Goal: Transaction & Acquisition: Obtain resource

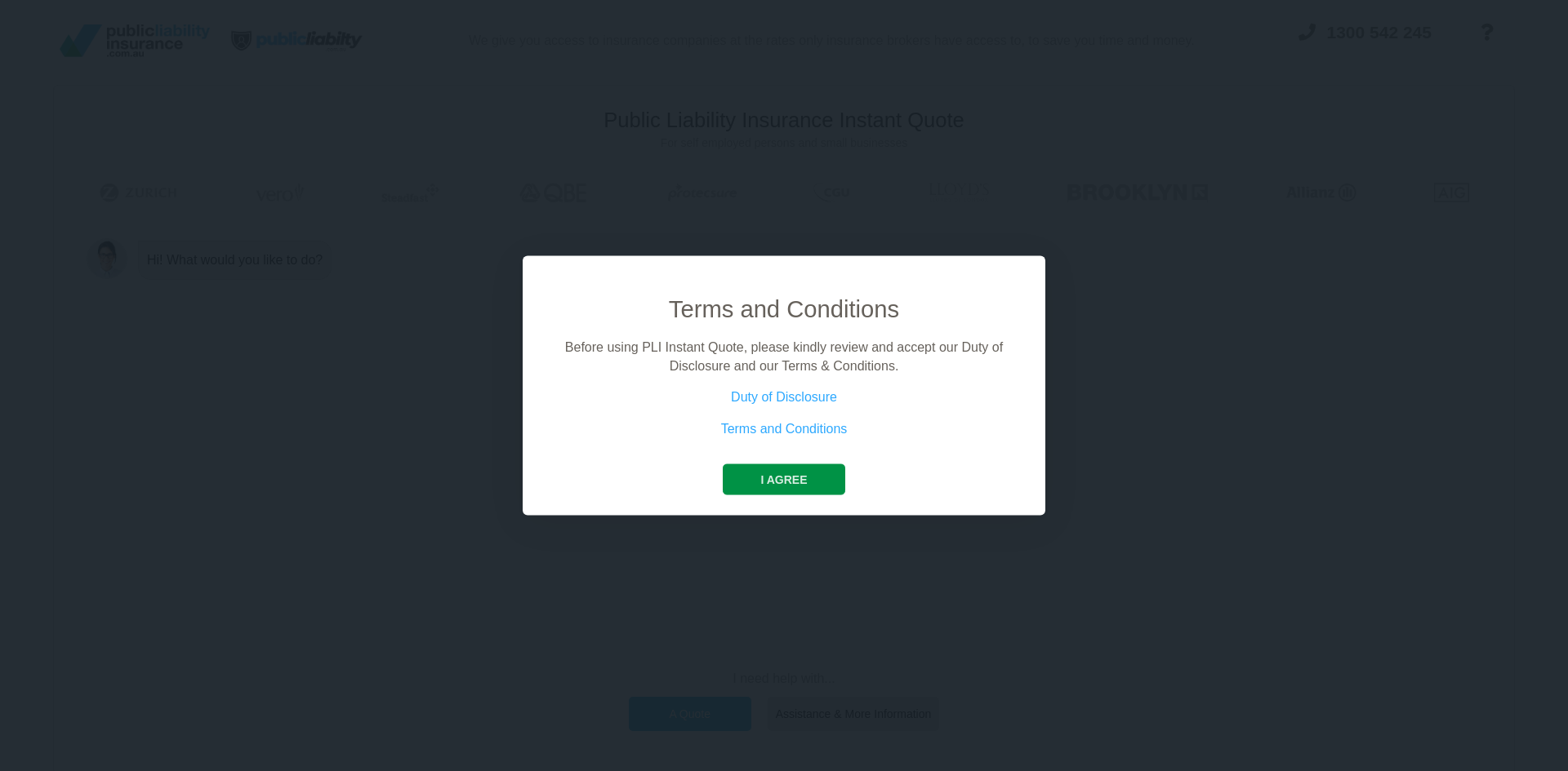
click at [786, 481] on button "I agree" at bounding box center [784, 479] width 121 height 31
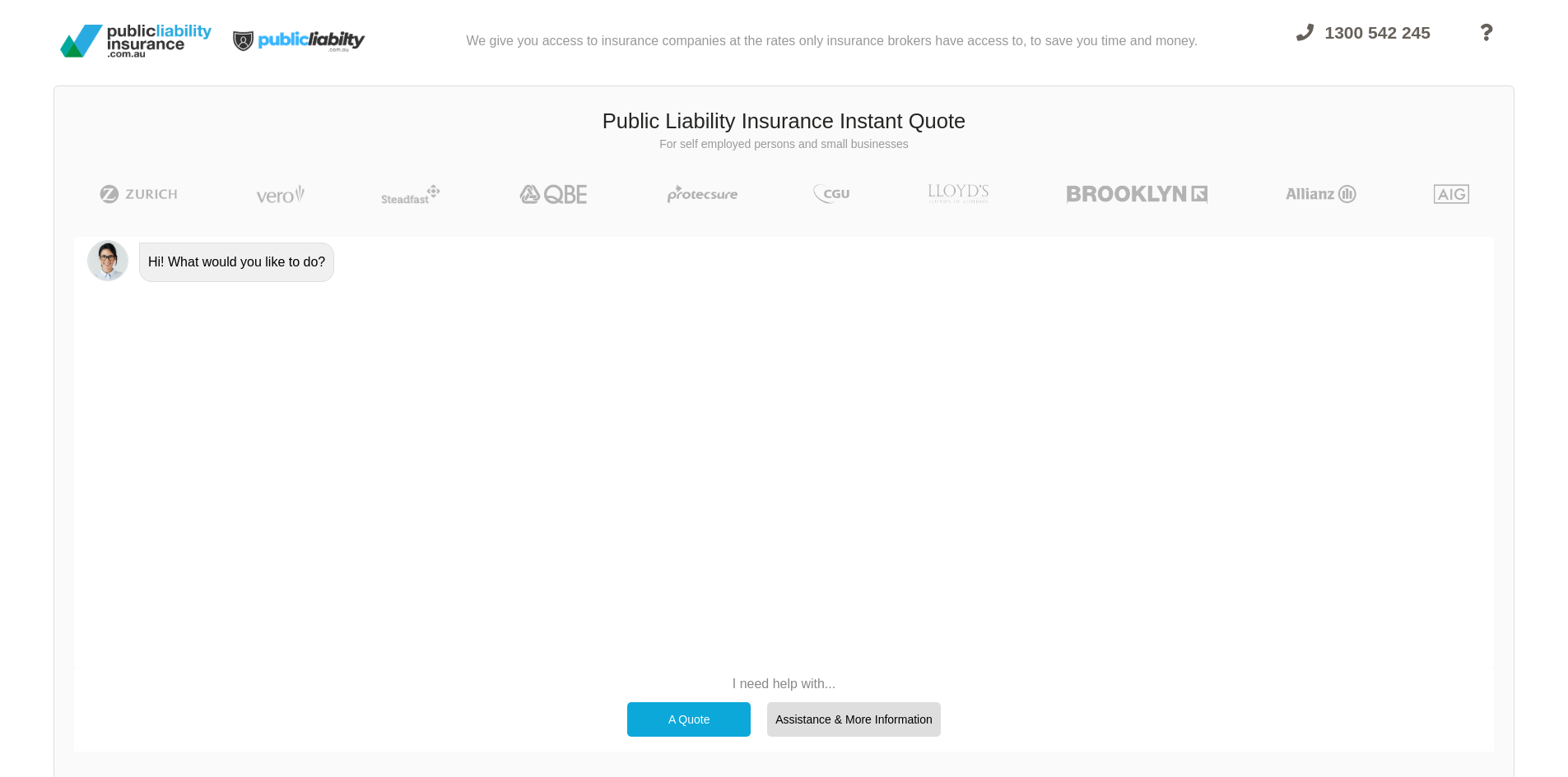
click at [698, 723] on div "A Quote" at bounding box center [688, 720] width 123 height 35
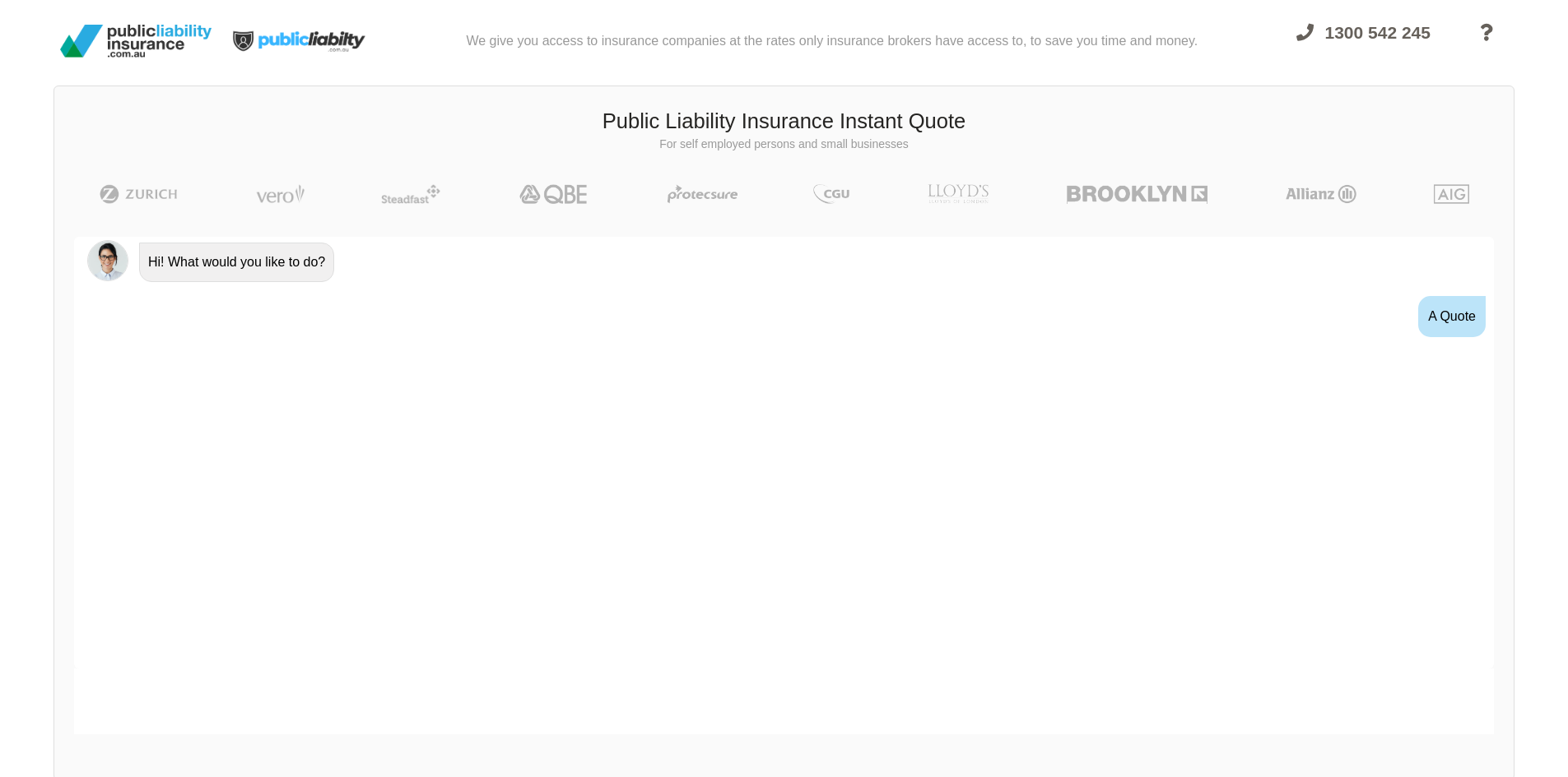
scroll to position [2, 0]
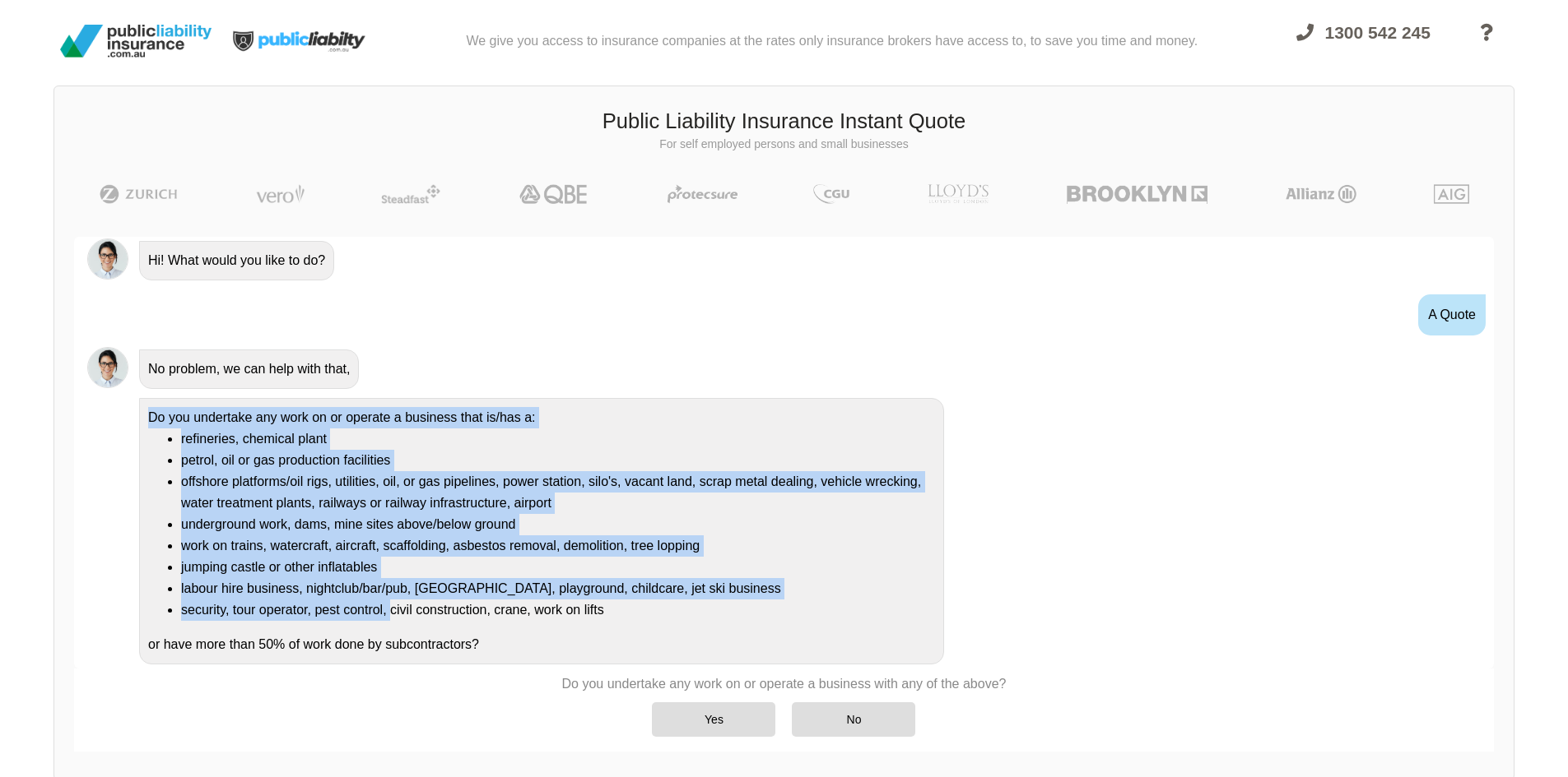
drag, startPoint x: 132, startPoint y: 420, endPoint x: 392, endPoint y: 604, distance: 318.5
click at [392, 604] on div "Do you undertake any work on or operate a business that is/has a: refineries, c…" at bounding box center [784, 530] width 1419 height 275
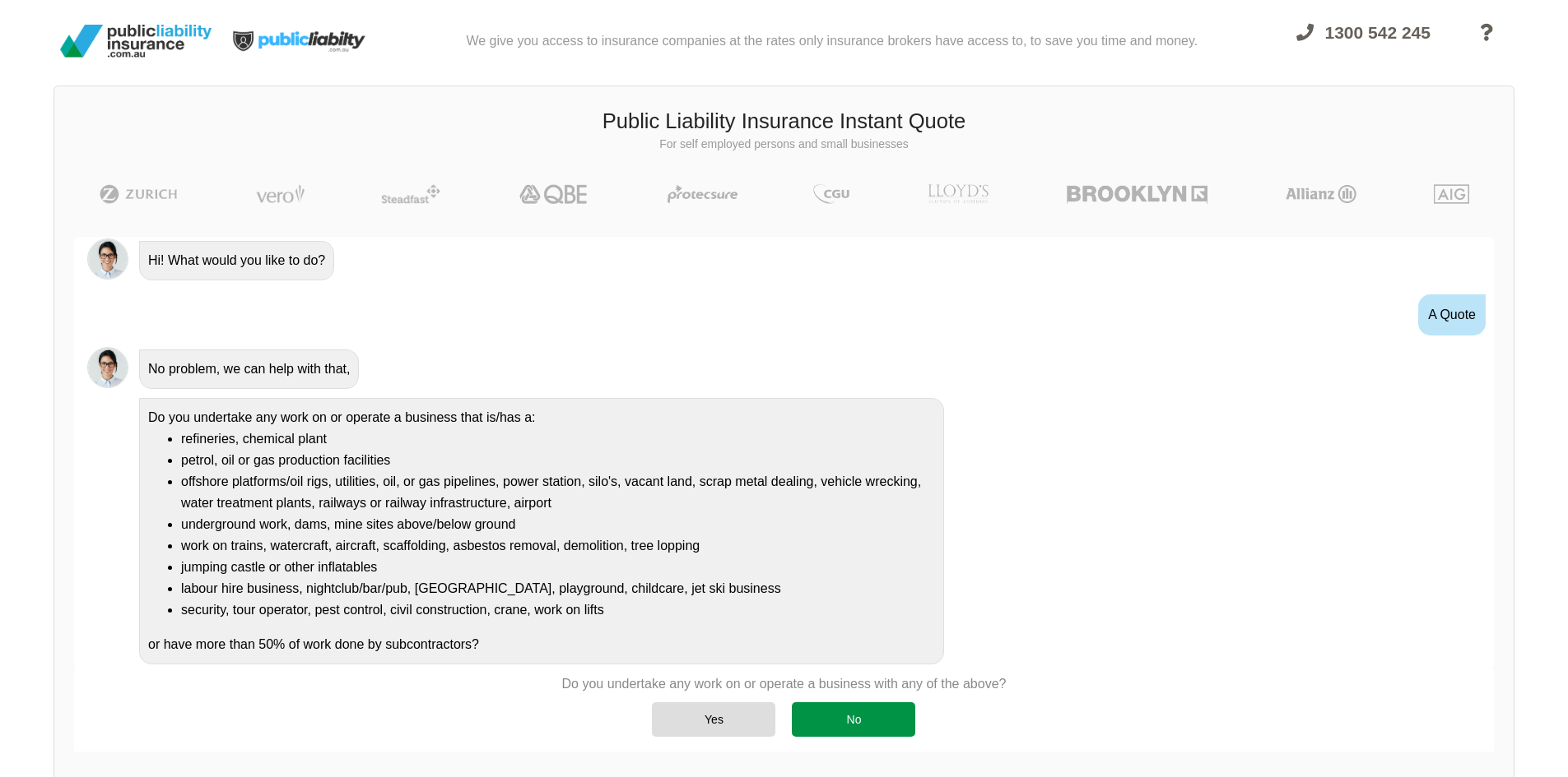
click at [863, 720] on div "No" at bounding box center [853, 720] width 123 height 35
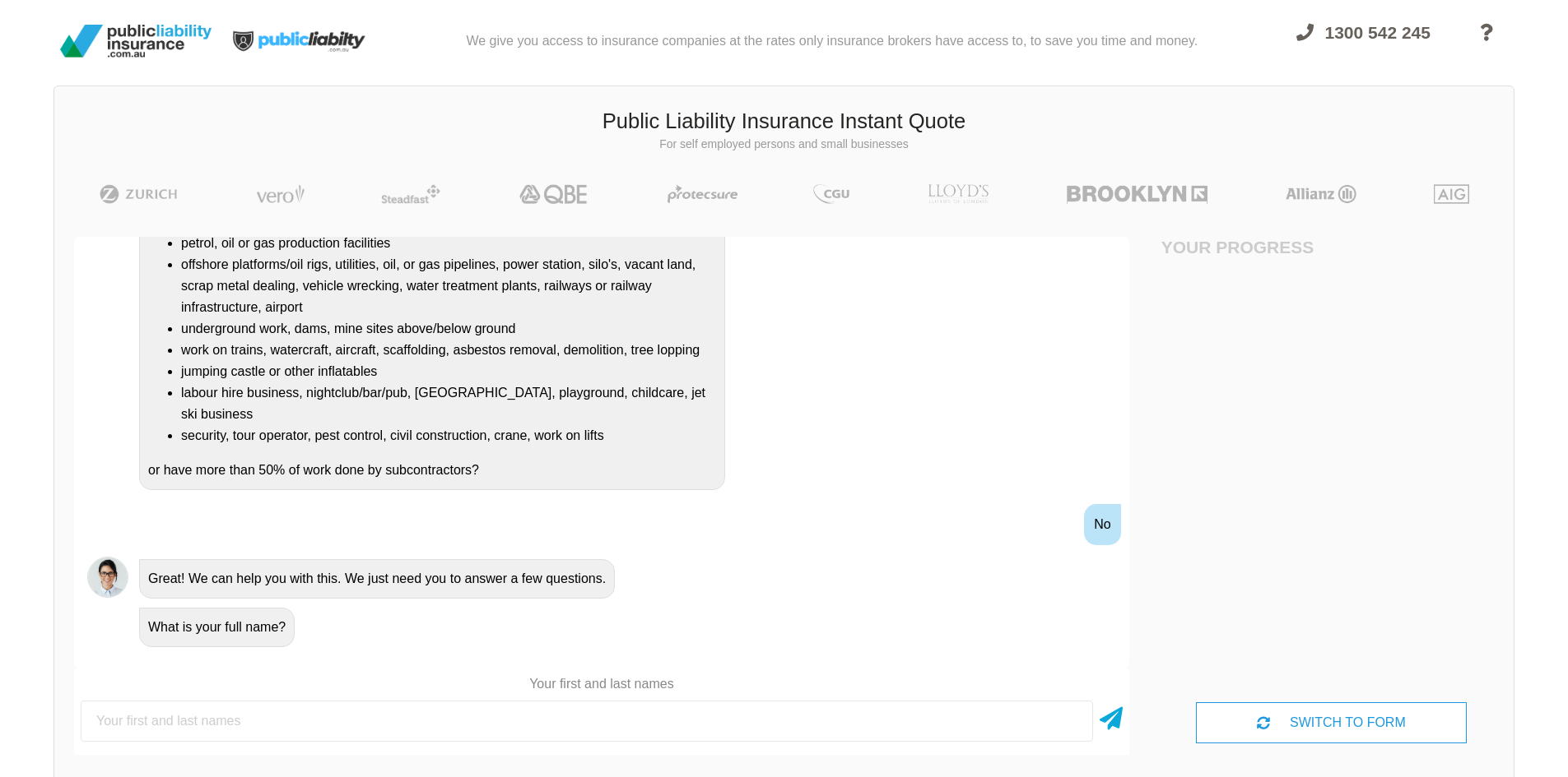
scroll to position [116, 0]
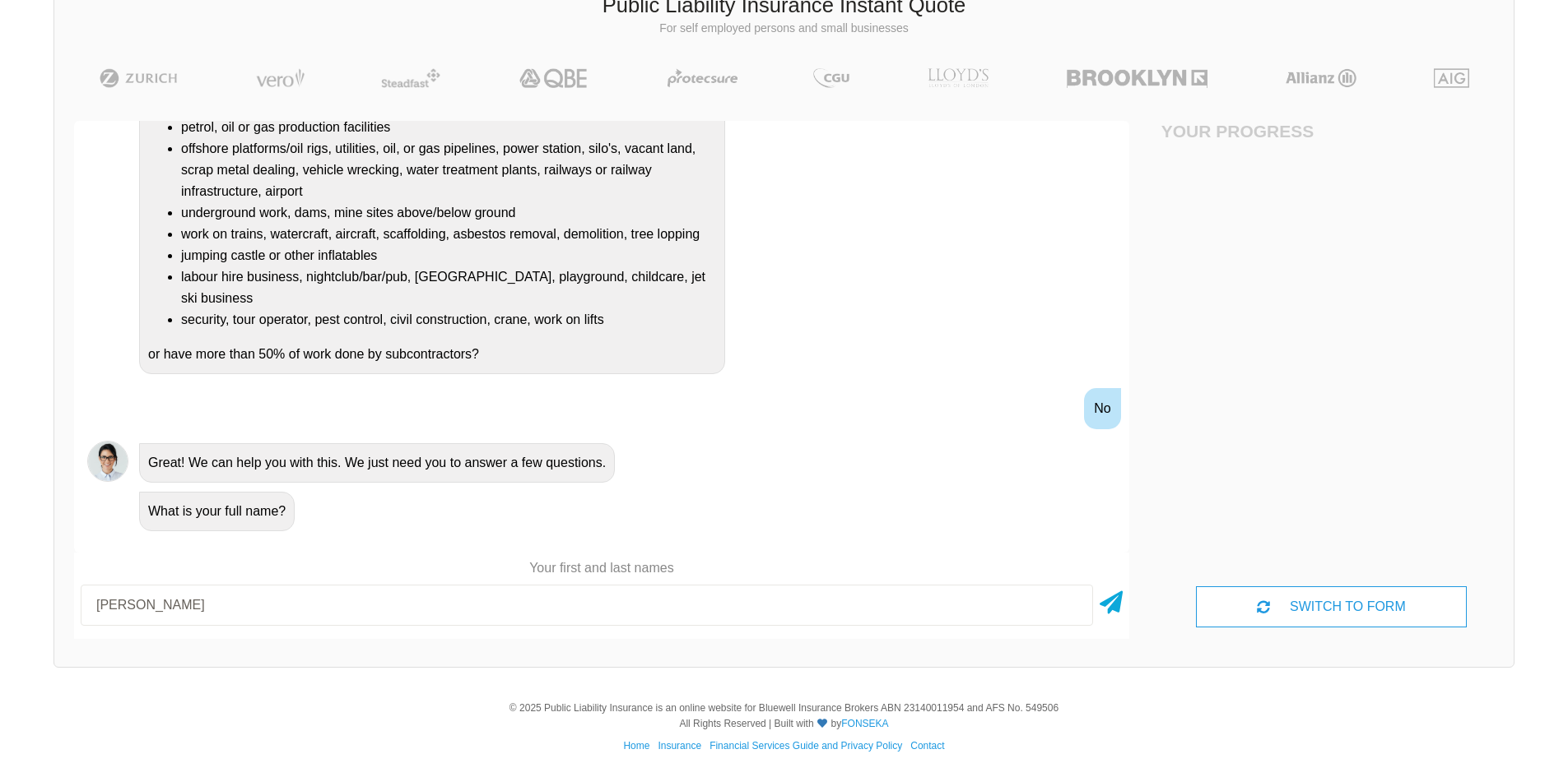
type input "[PERSON_NAME]"
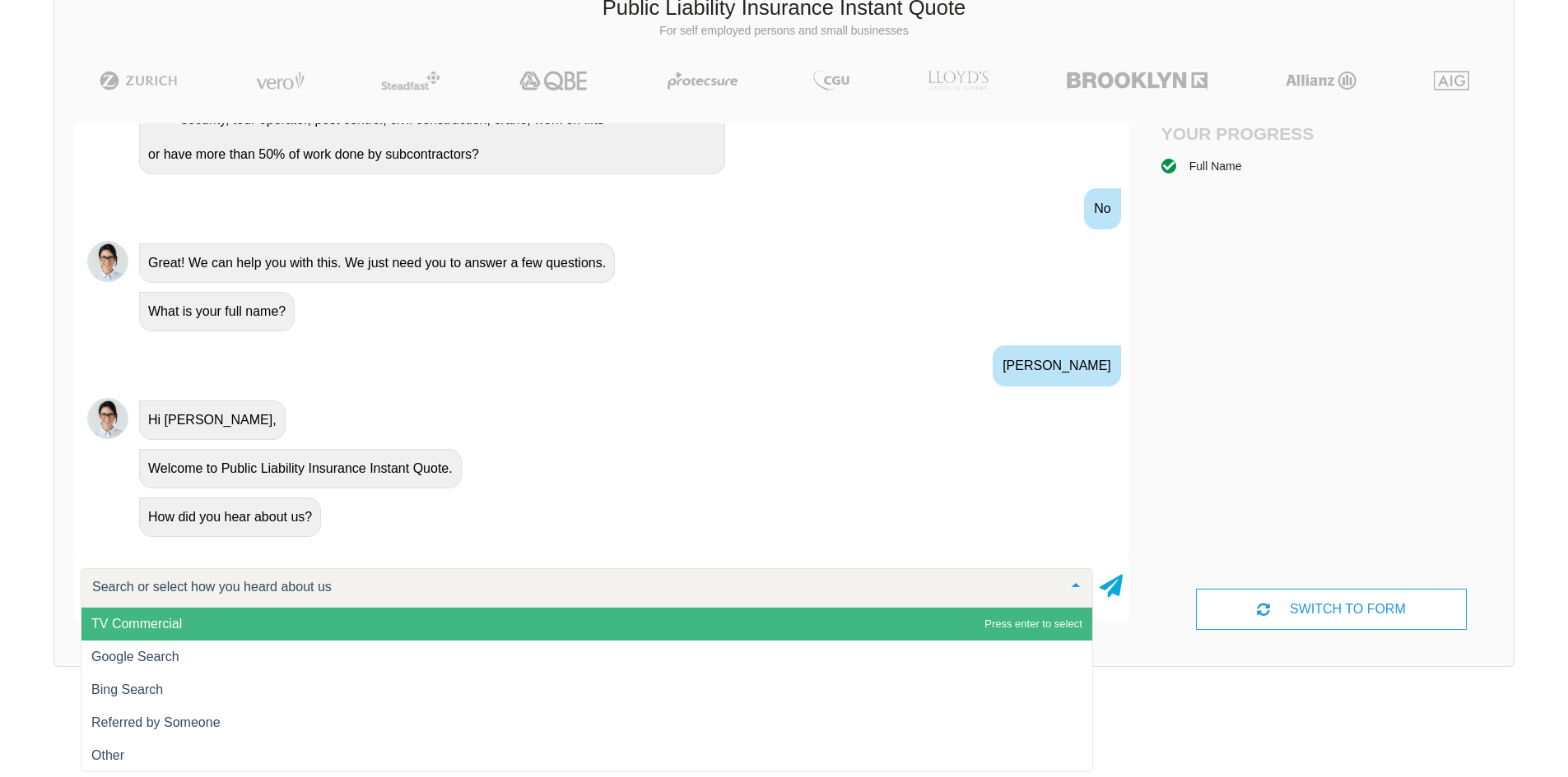
scroll to position [425, 0]
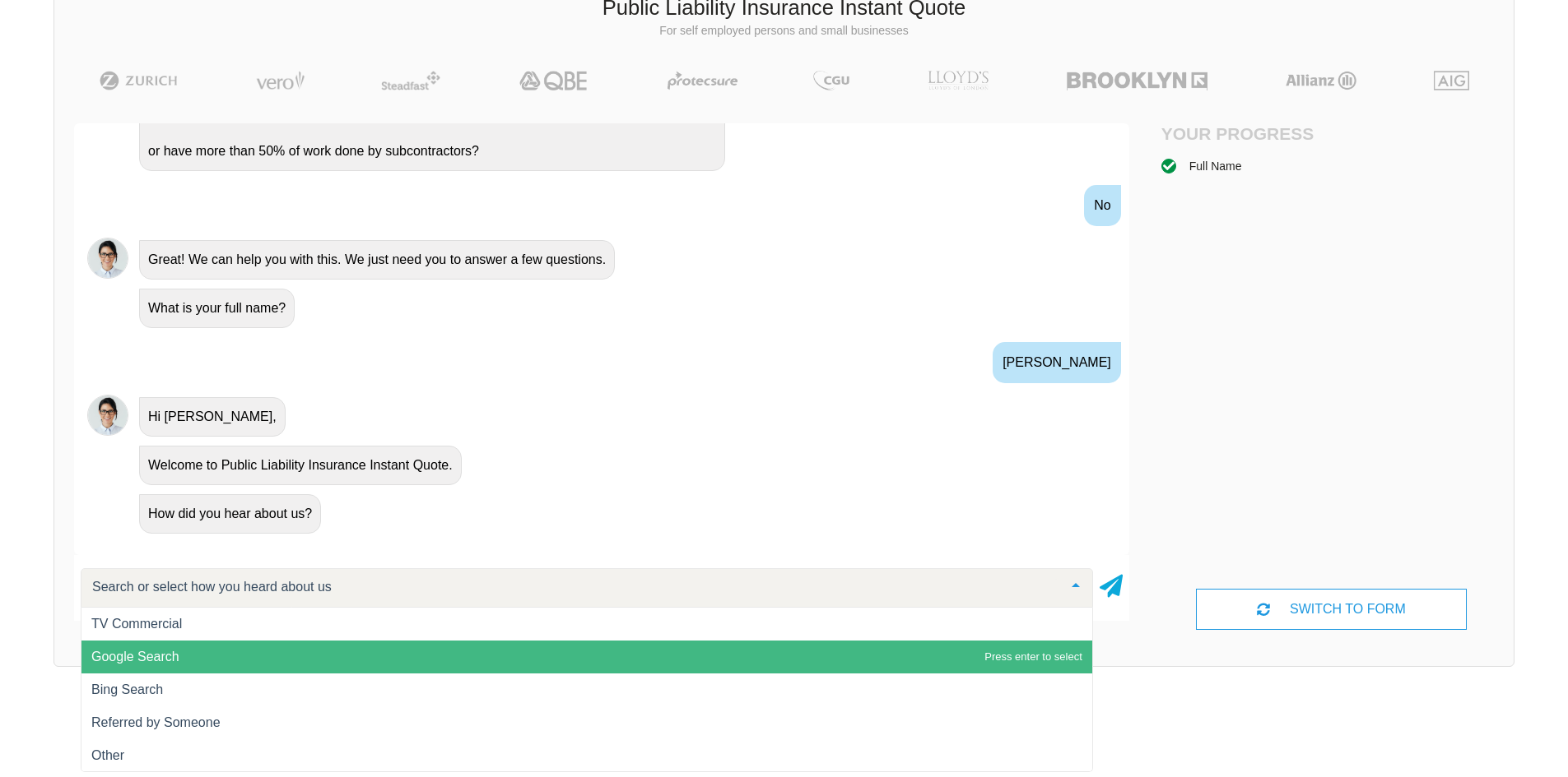
click at [150, 655] on span "Google Search" at bounding box center [135, 657] width 88 height 14
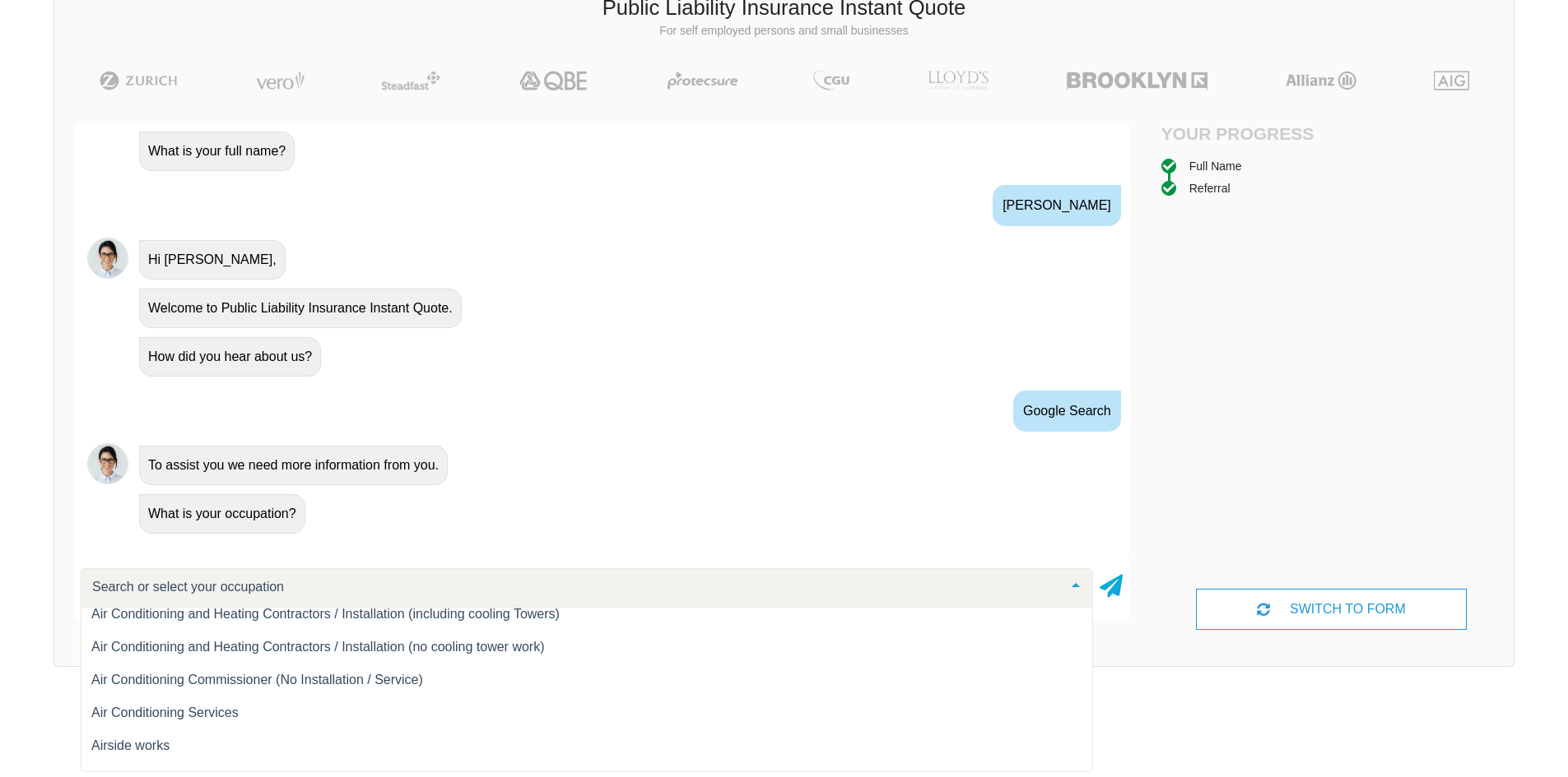
scroll to position [412, 0]
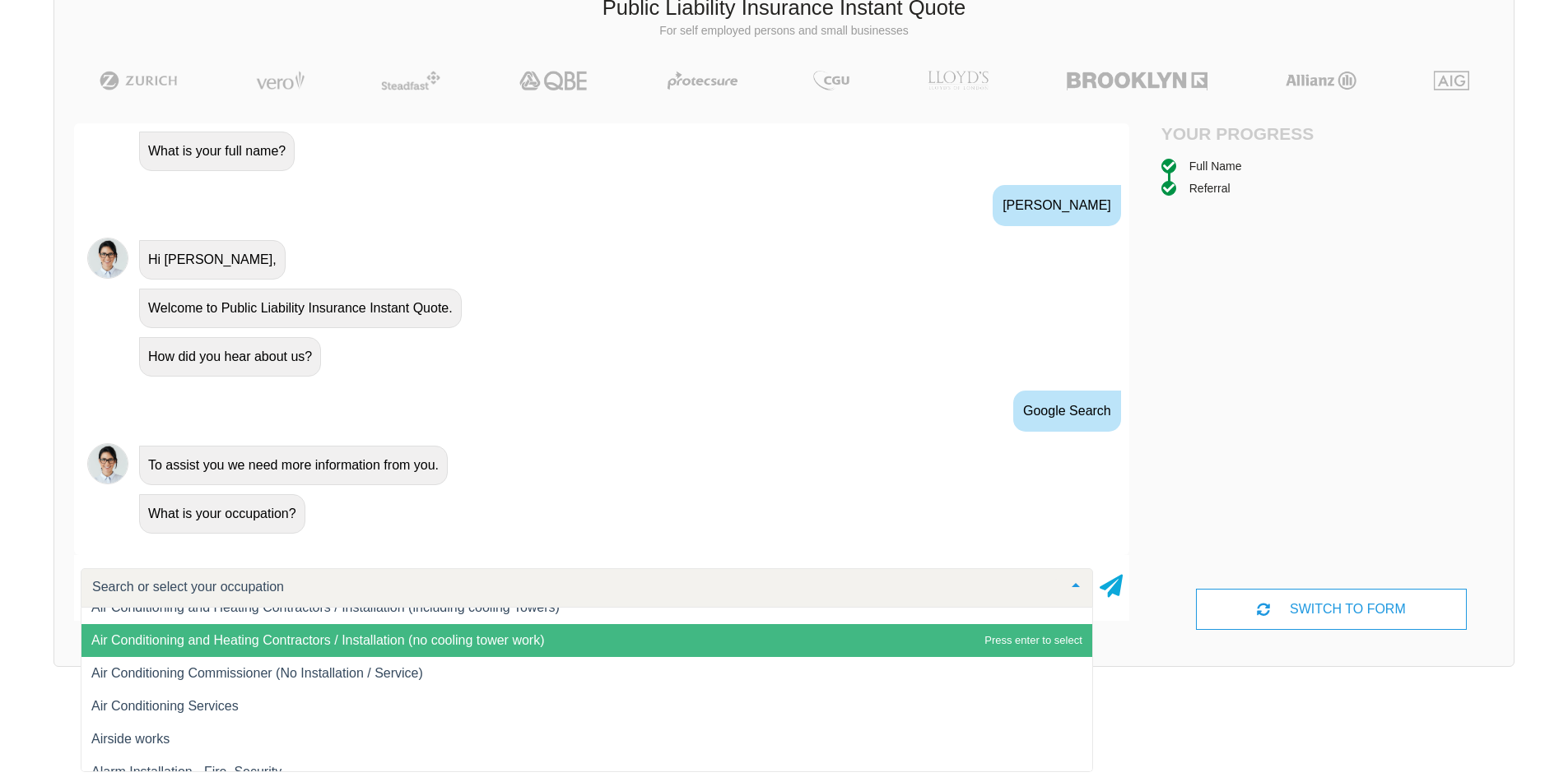
click at [256, 579] on input "text" at bounding box center [573, 587] width 971 height 17
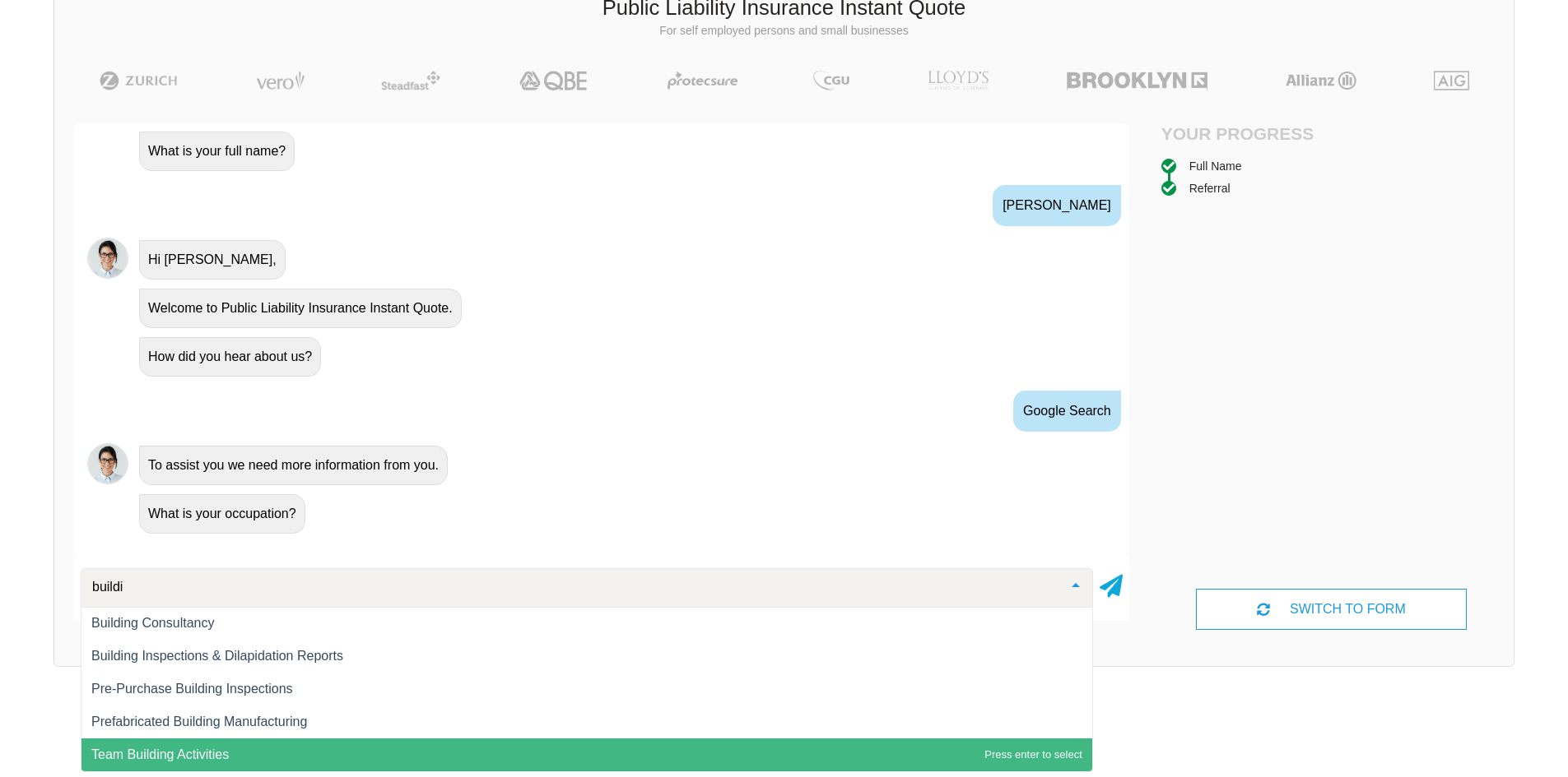
scroll to position [34, 0]
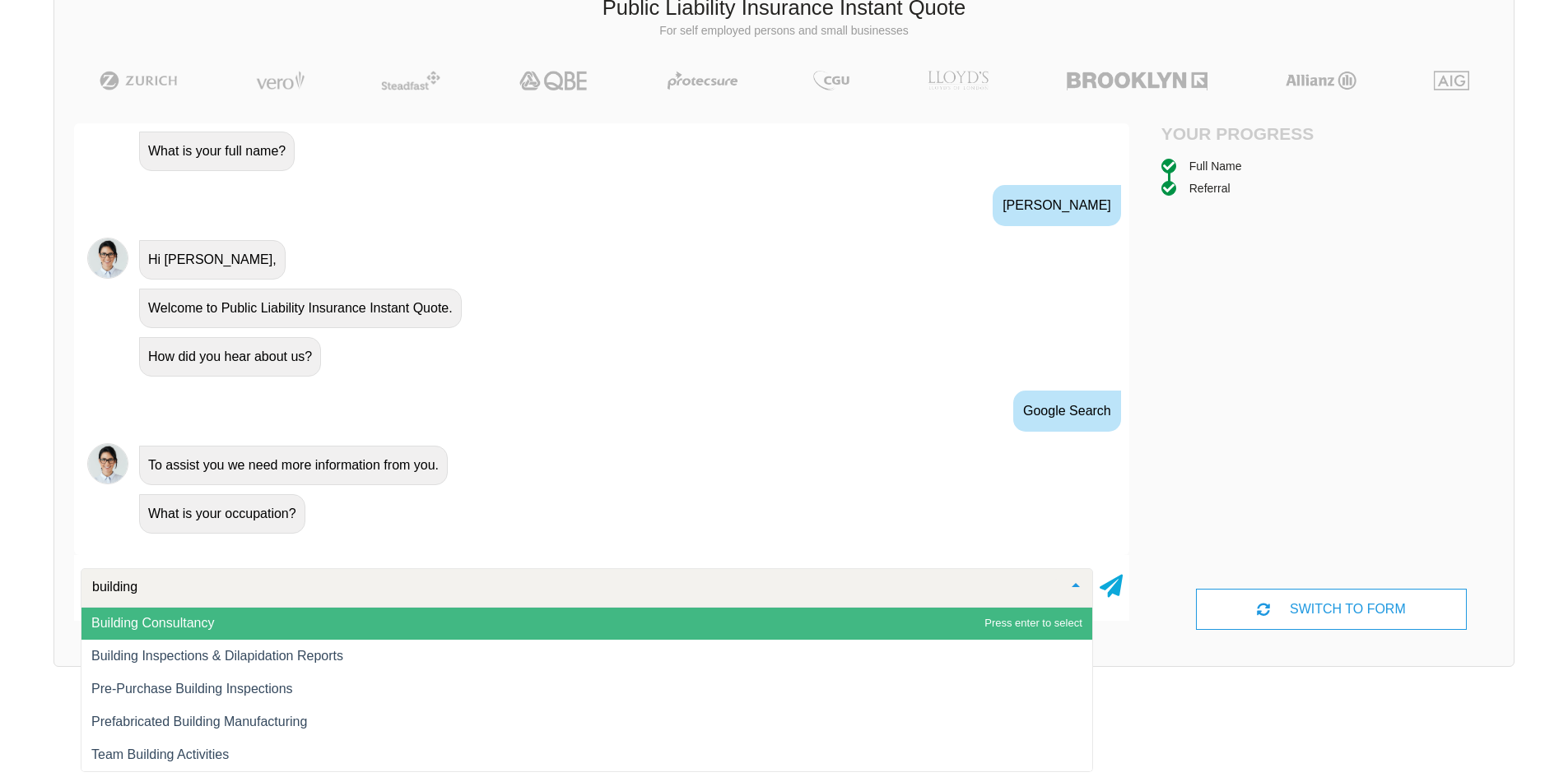
click at [120, 583] on input "building" at bounding box center [573, 587] width 971 height 17
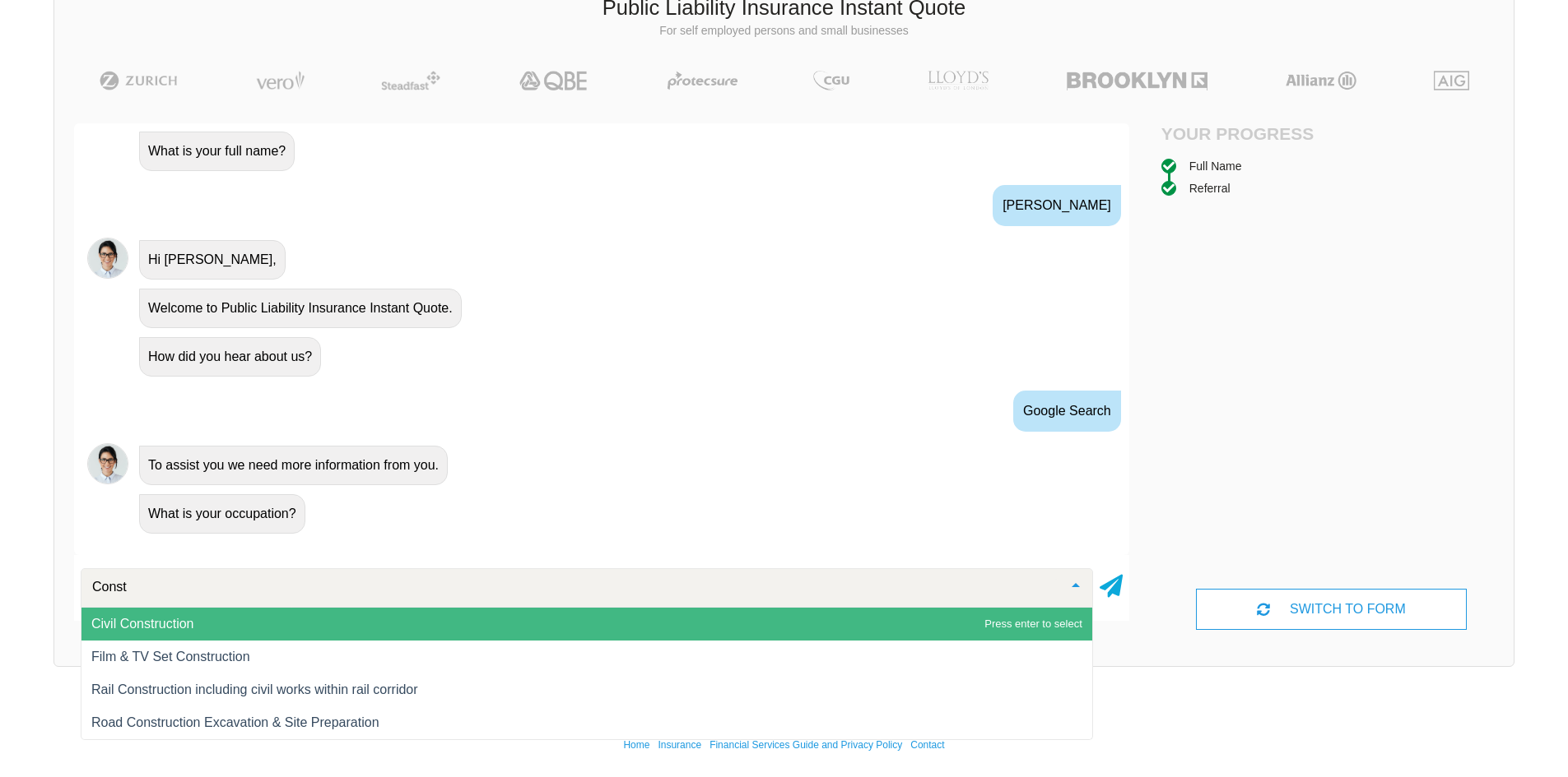
scroll to position [0, 0]
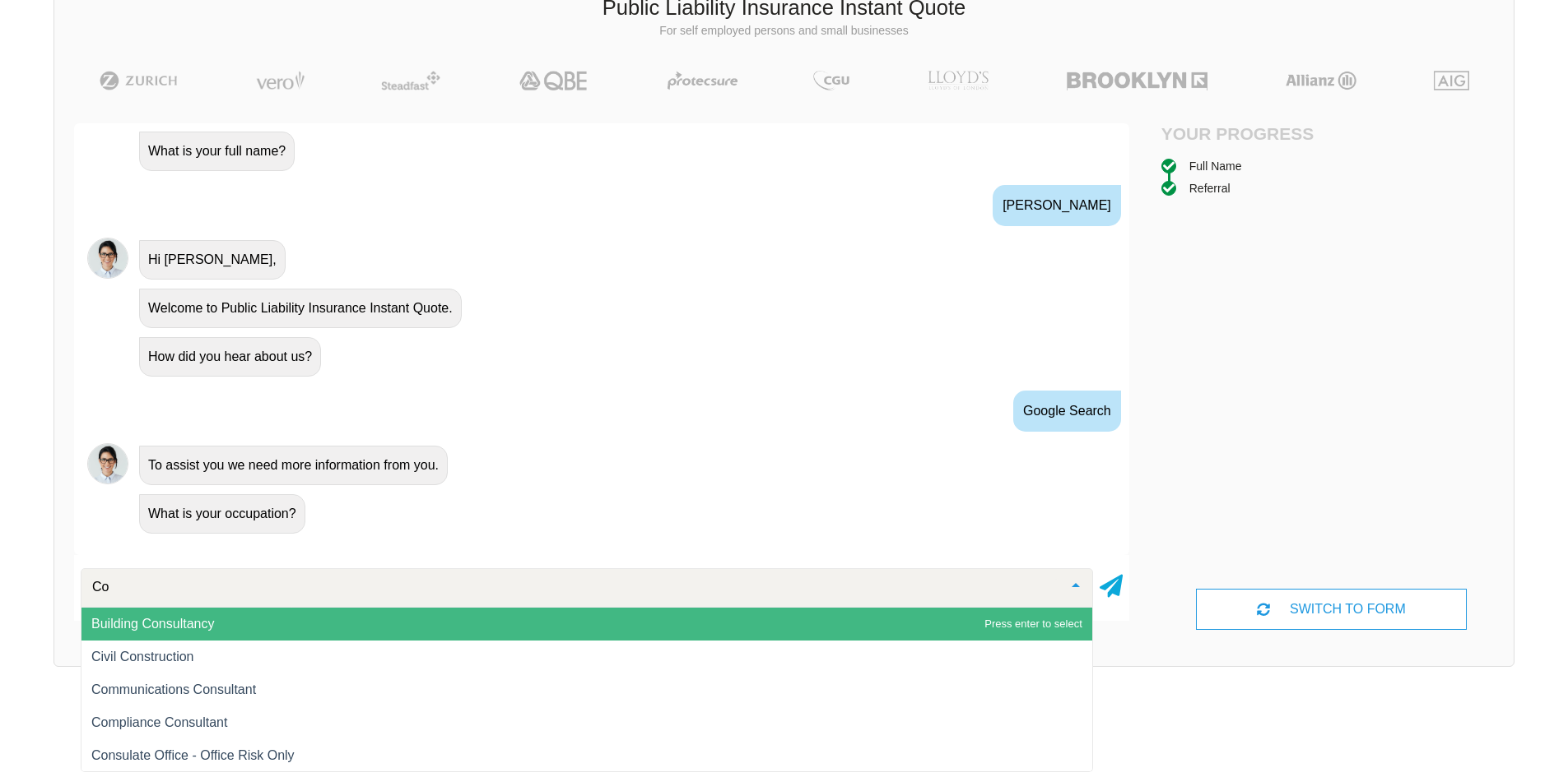
type input "C"
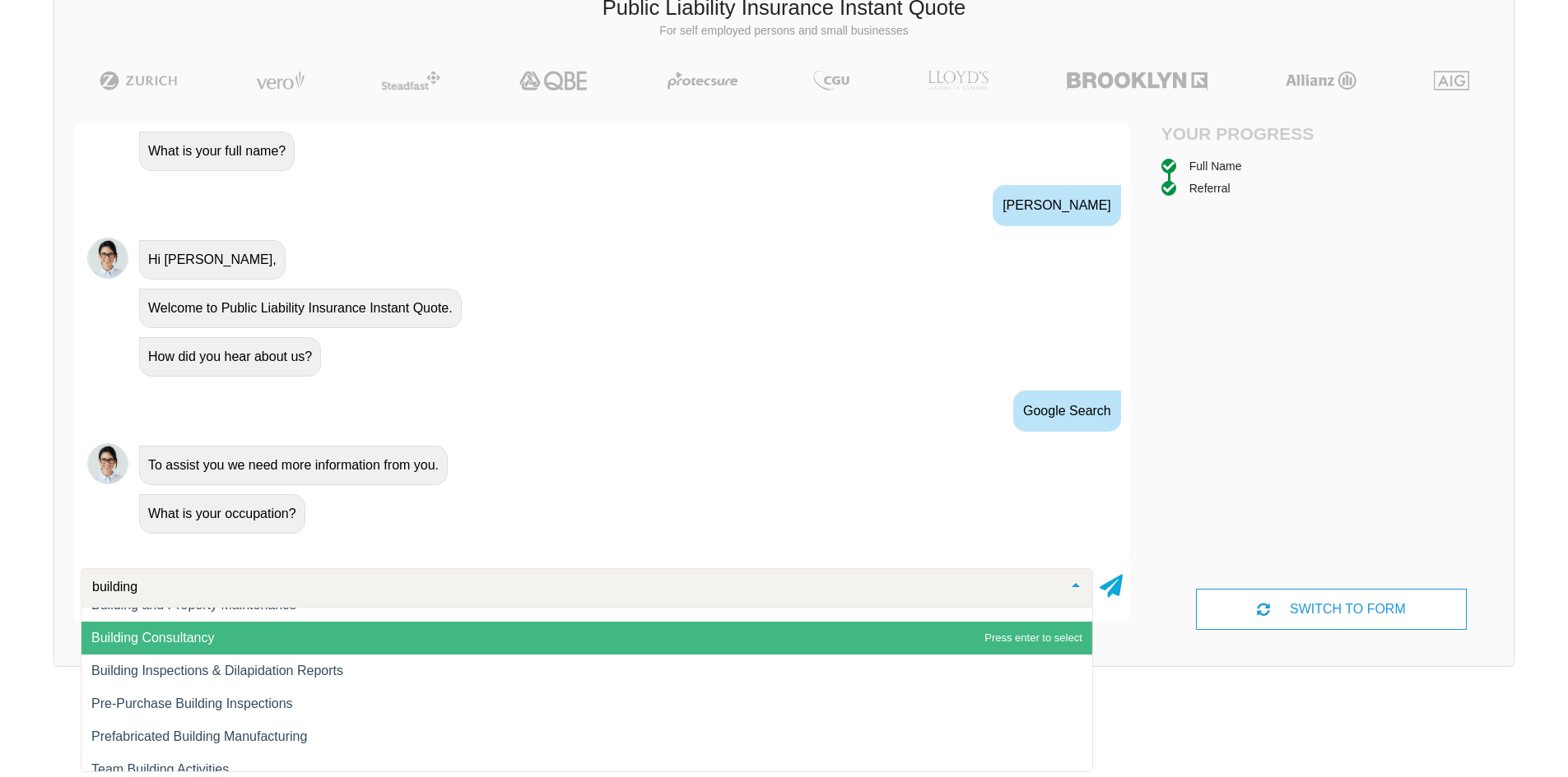
scroll to position [34, 0]
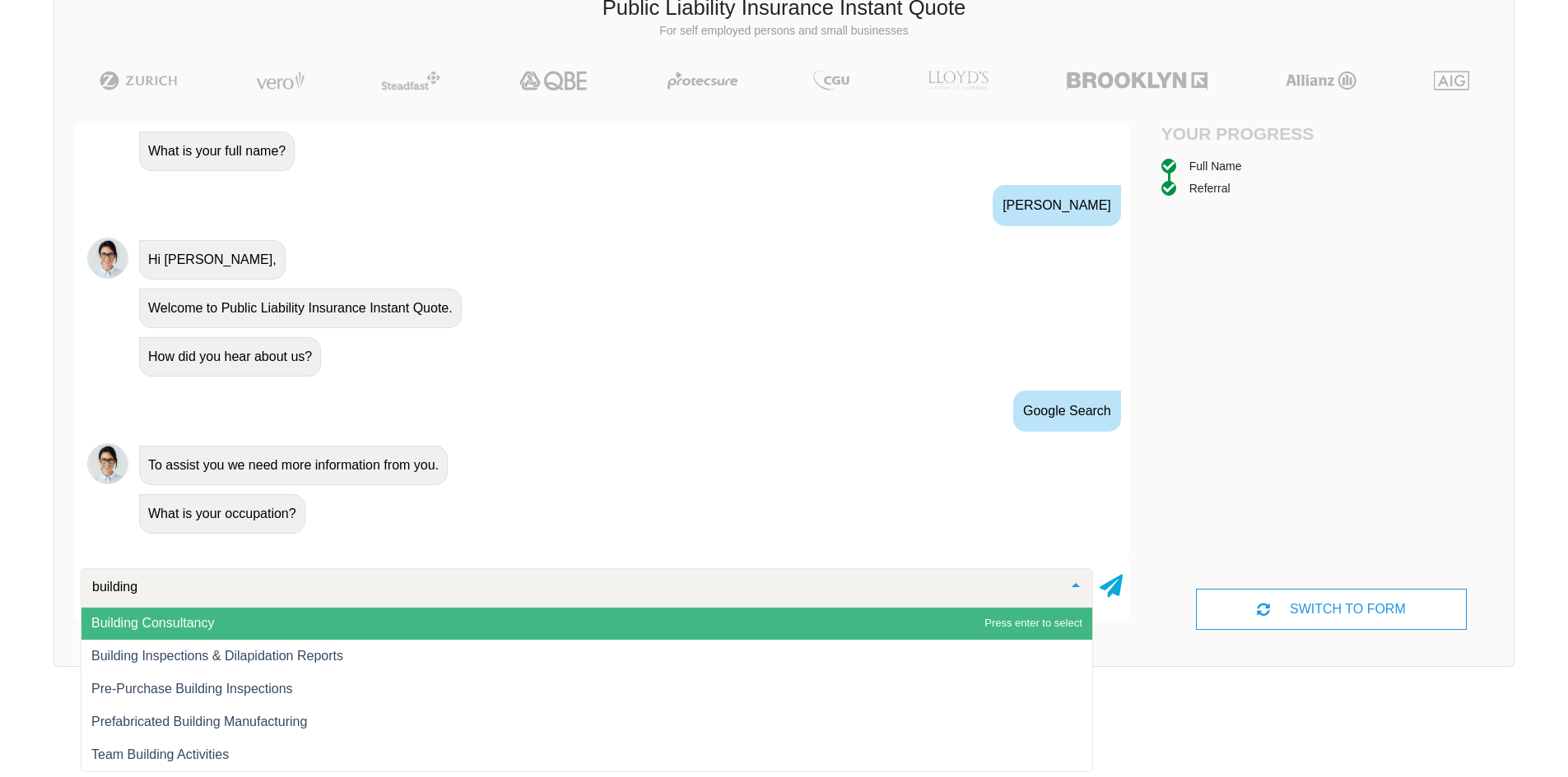
click at [133, 588] on input "building" at bounding box center [573, 587] width 971 height 17
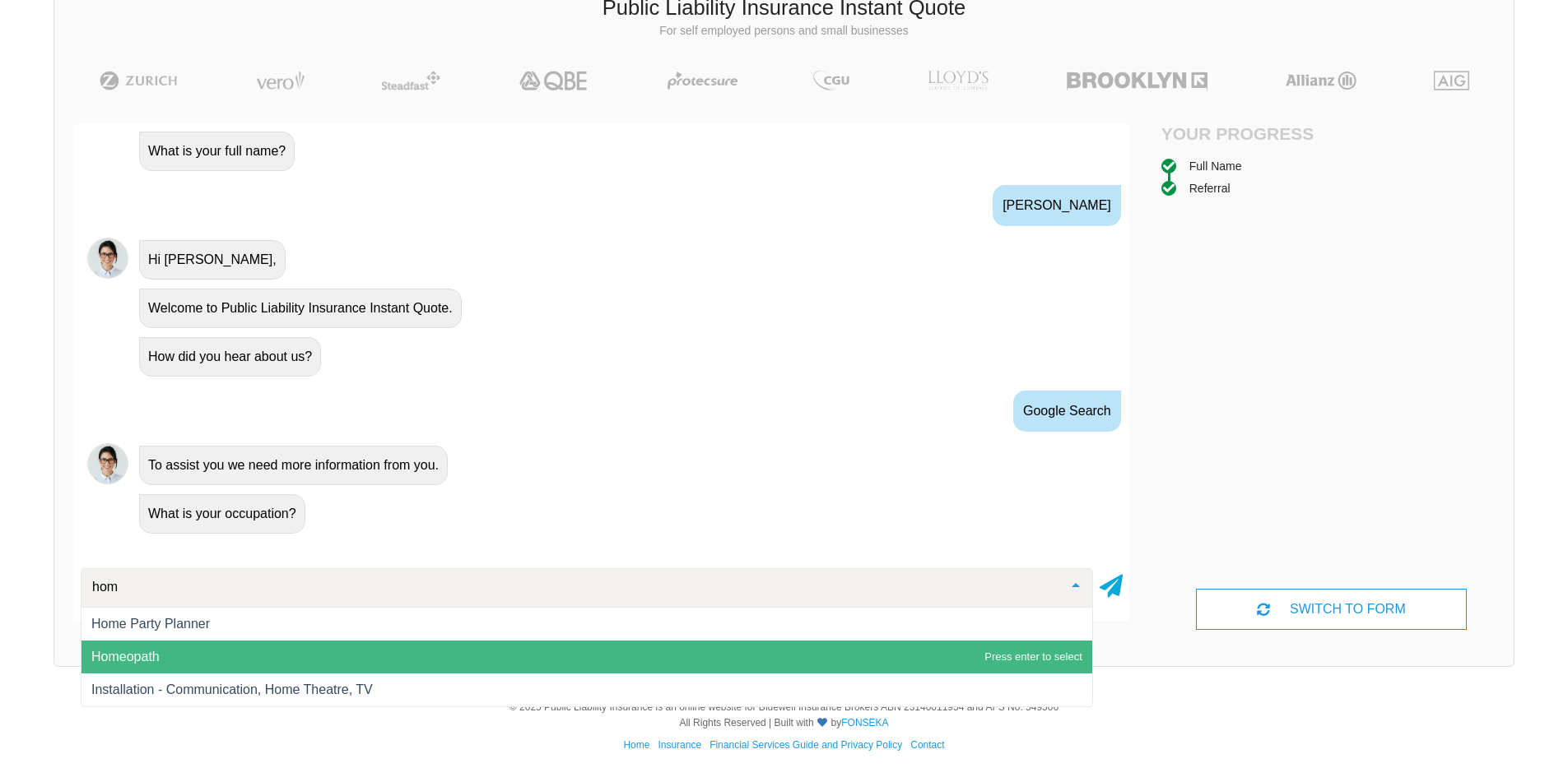
scroll to position [0, 0]
type input "h"
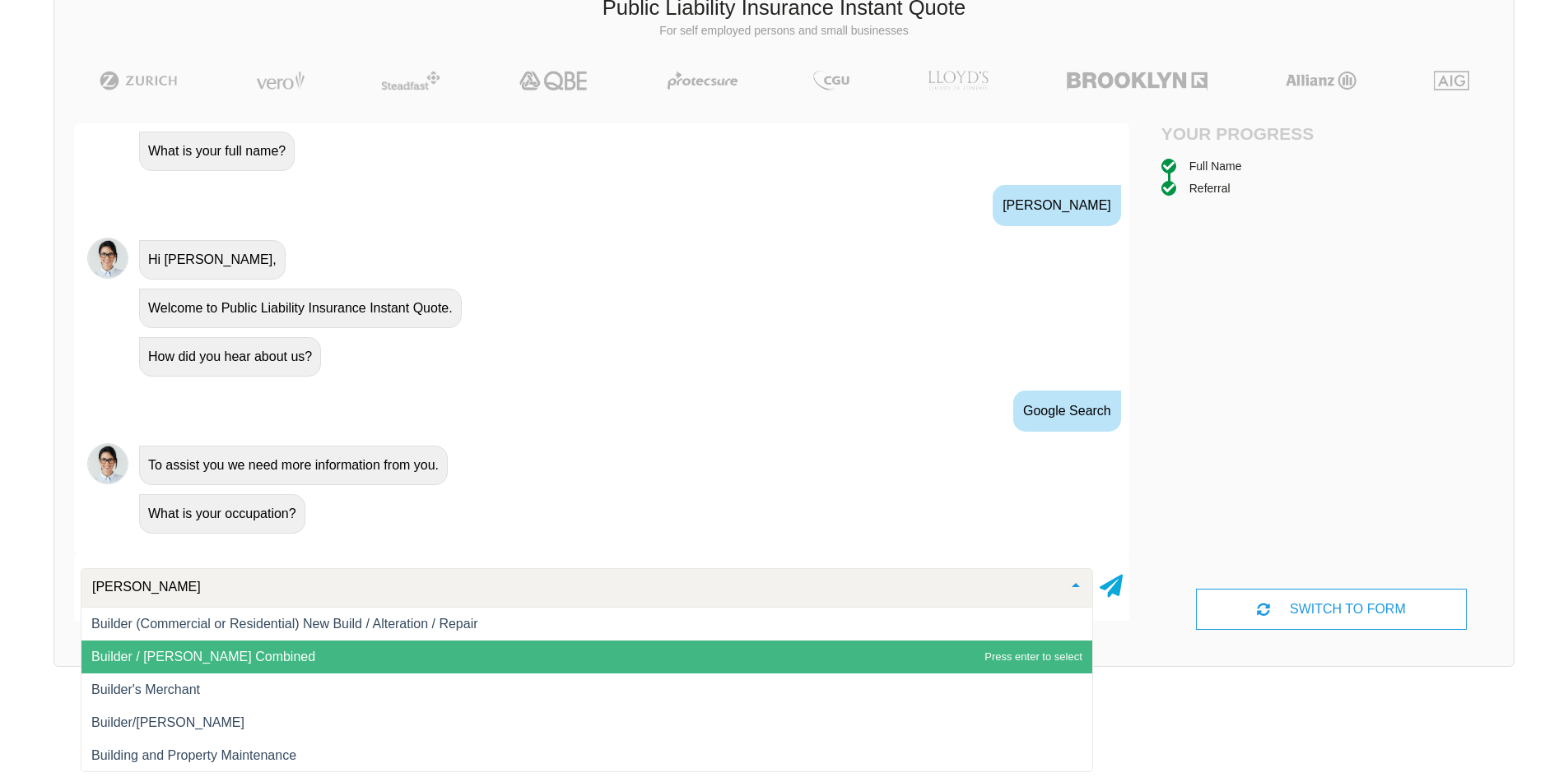
type input "buil"
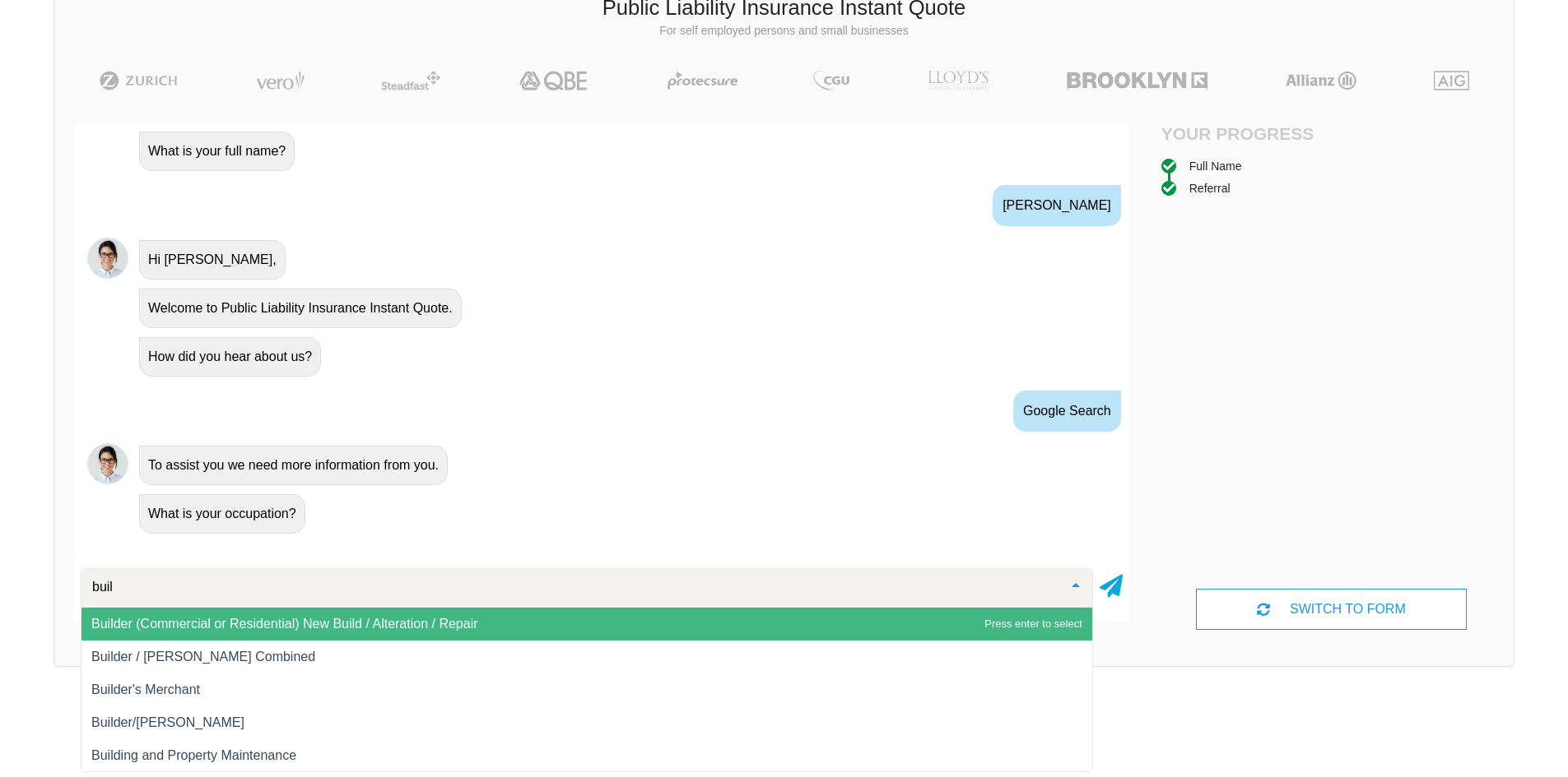
click at [272, 622] on span "Builder (Commercial or Residential) New Build / Alteration / Repair" at bounding box center [284, 624] width 386 height 14
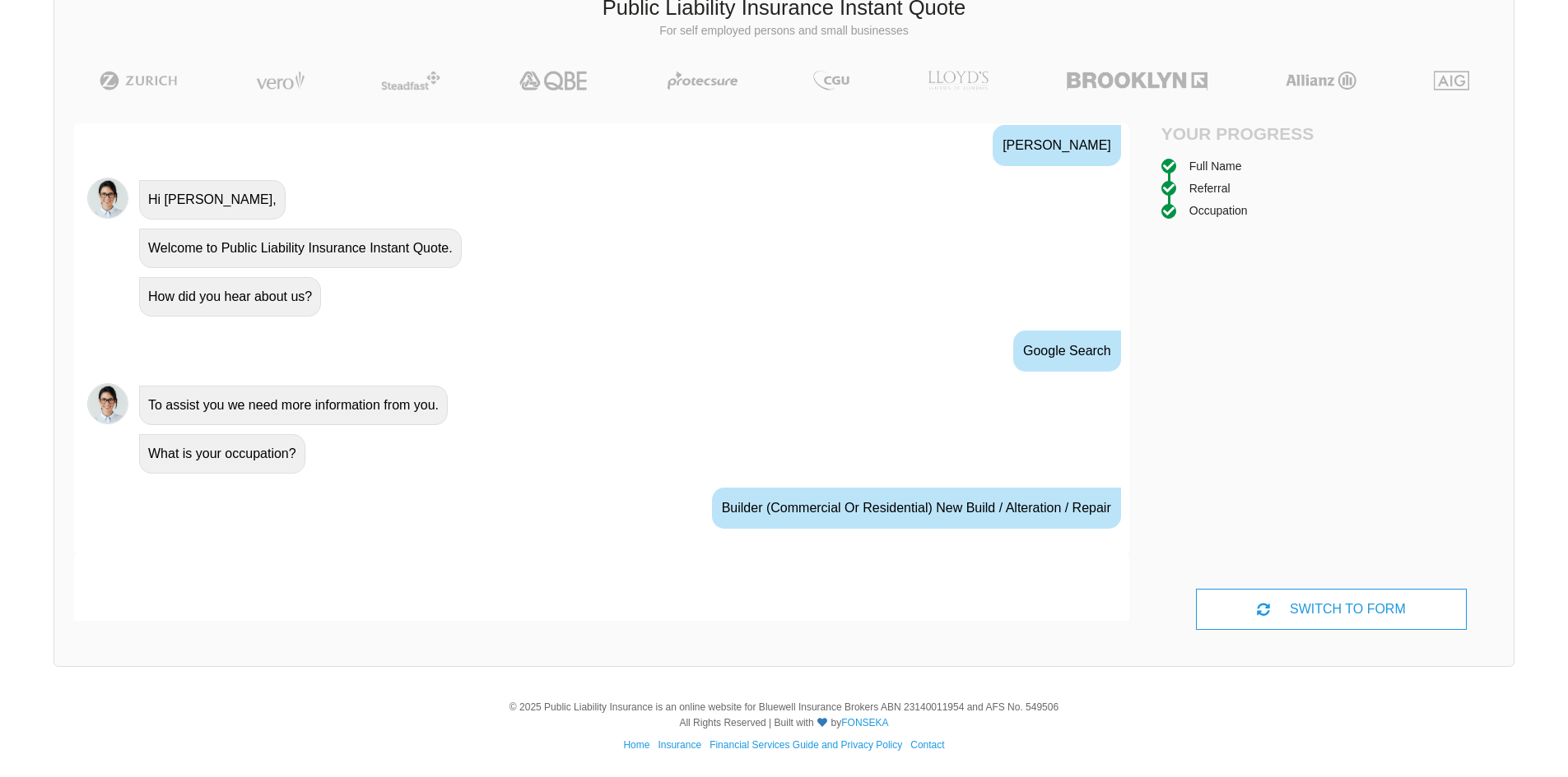
scroll to position [673, 0]
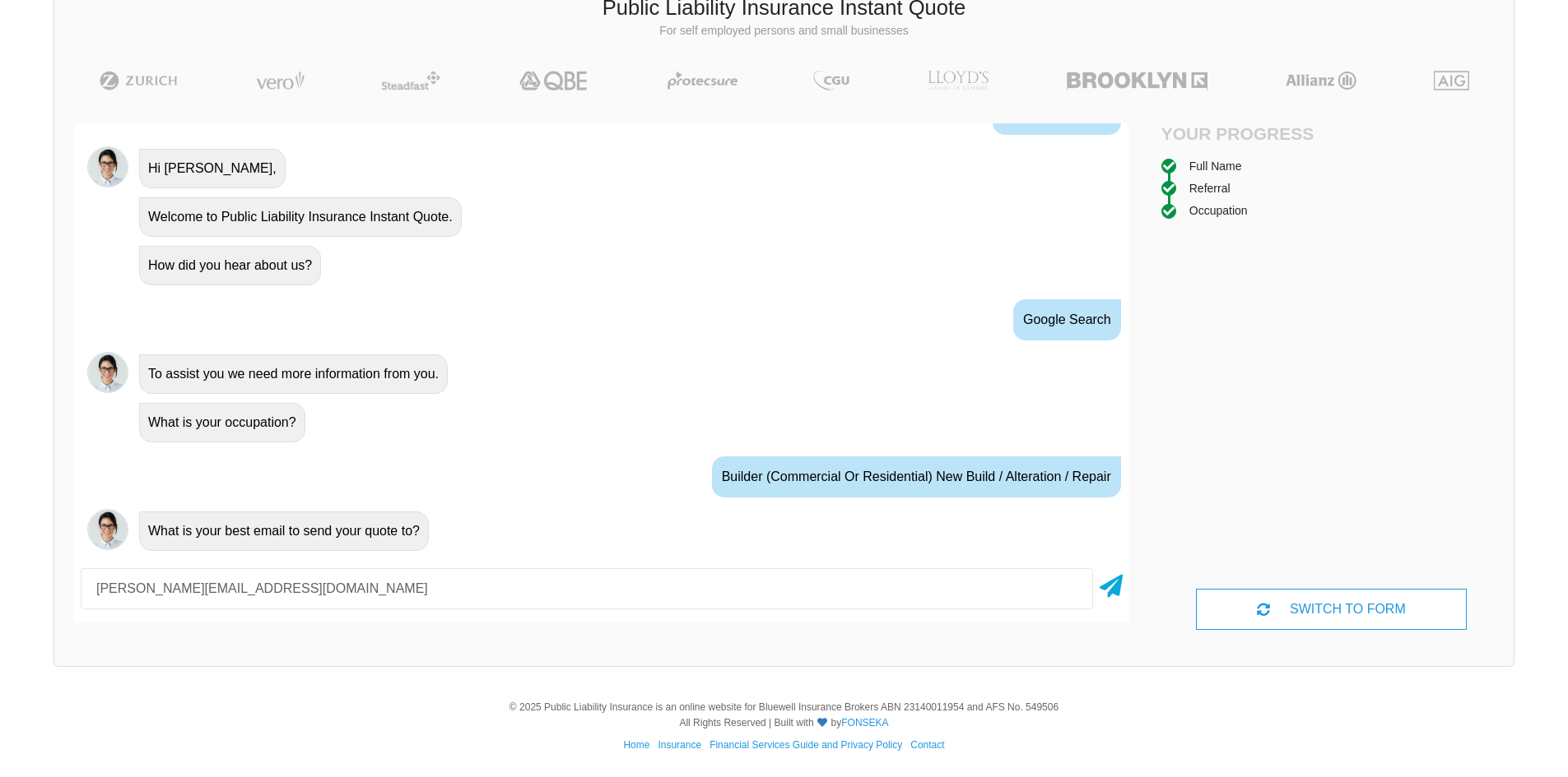
type input "[PERSON_NAME][EMAIL_ADDRESS][DOMAIN_NAME]"
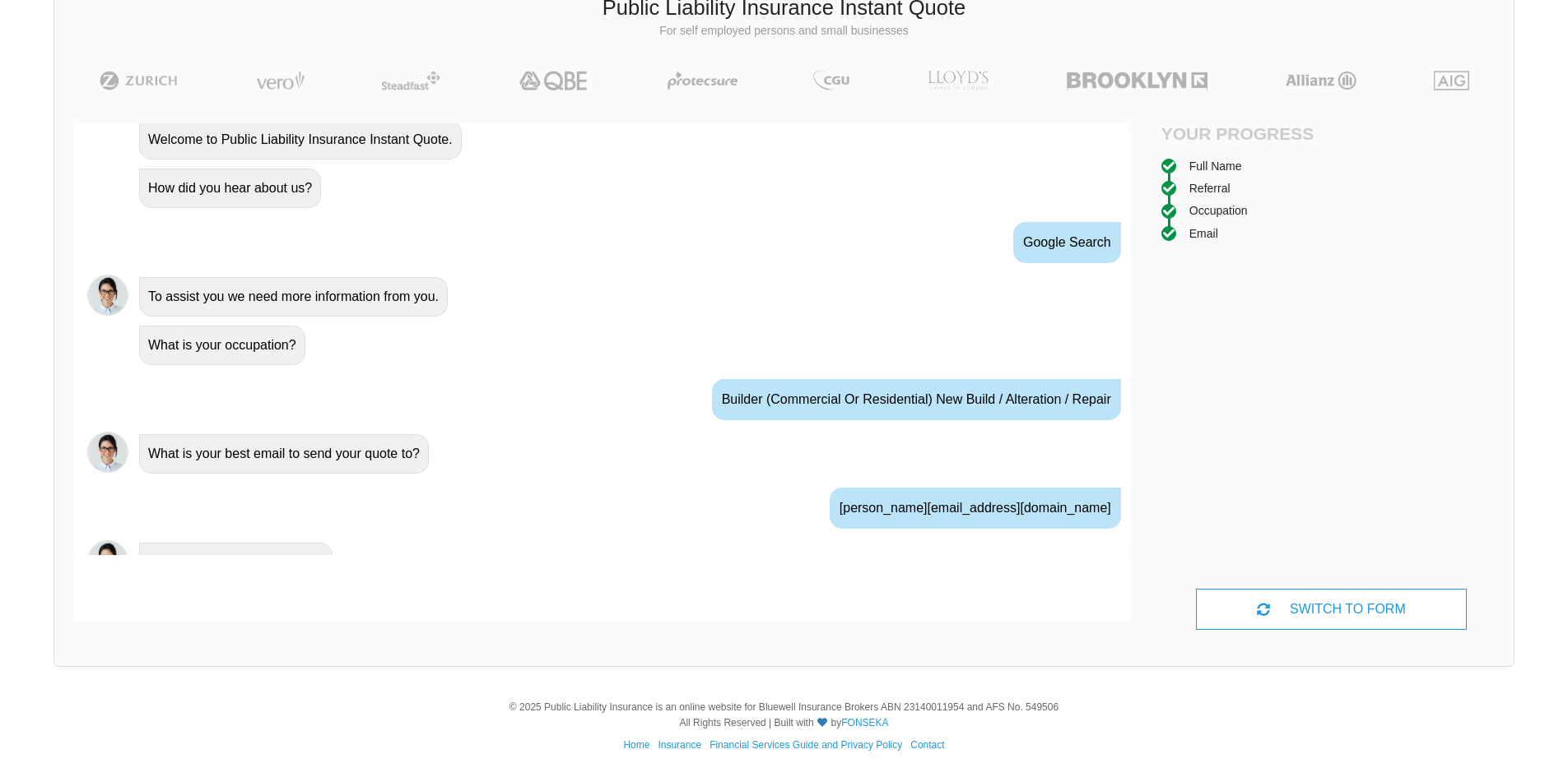
scroll to position [782, 0]
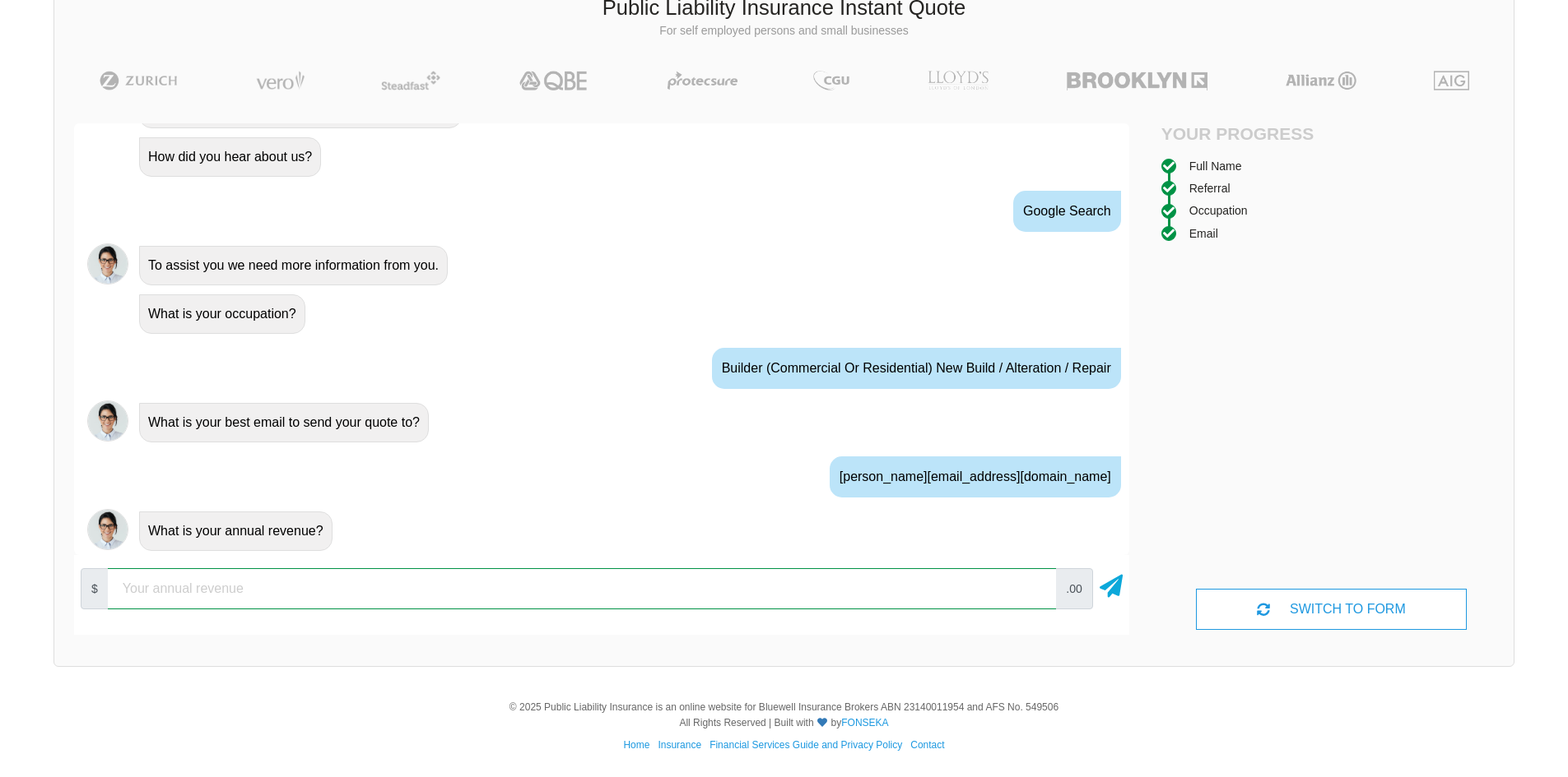
click at [224, 596] on input "number" at bounding box center [582, 589] width 949 height 41
click at [586, 598] on input "number" at bounding box center [582, 589] width 949 height 41
click at [117, 591] on input "100000" at bounding box center [582, 589] width 949 height 41
drag, startPoint x: 132, startPoint y: 590, endPoint x: 149, endPoint y: 587, distance: 17.3
click at [149, 587] on input "100000" at bounding box center [582, 589] width 949 height 41
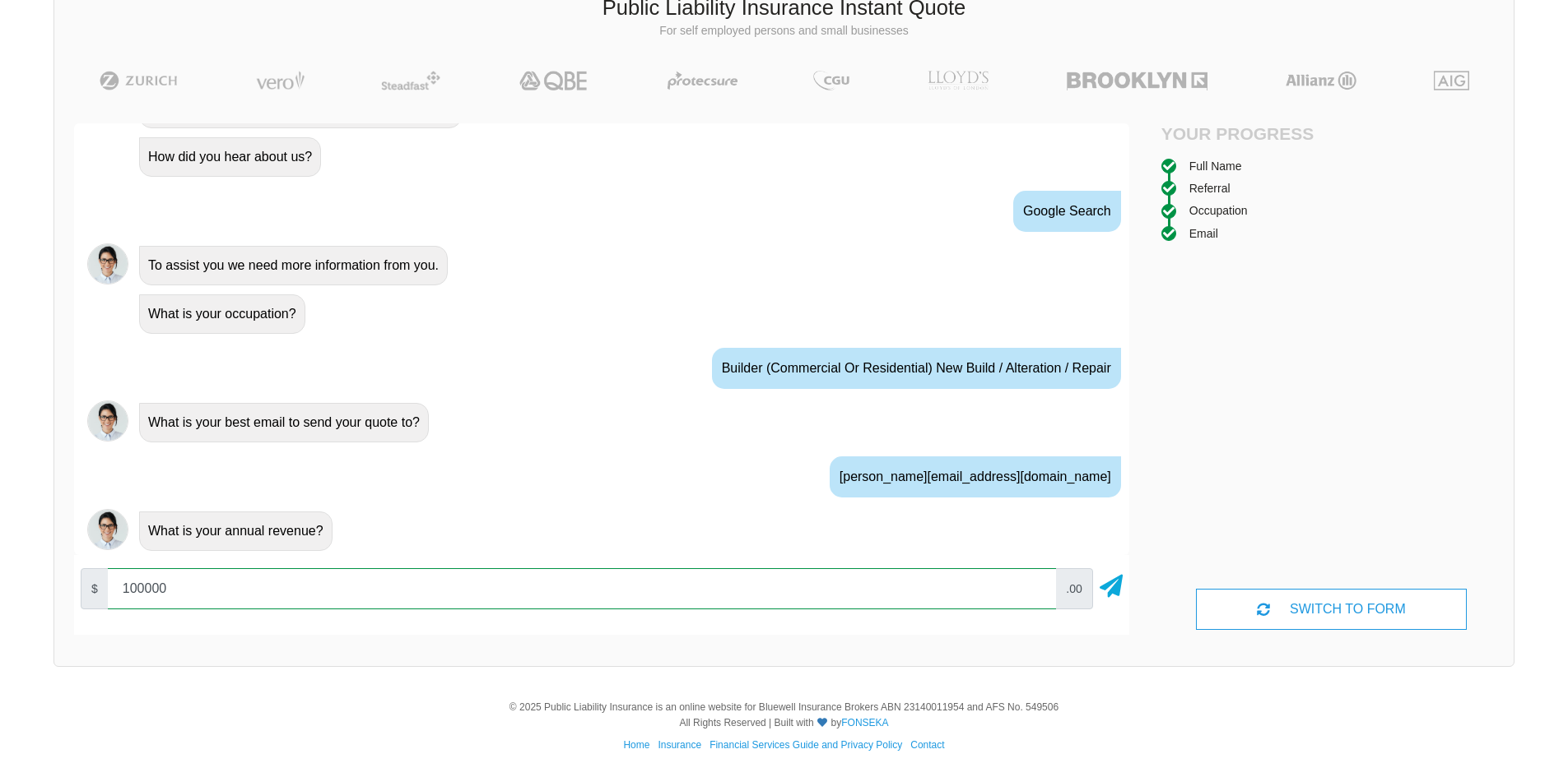
click at [181, 584] on input "100000" at bounding box center [582, 589] width 949 height 41
type input "1000000"
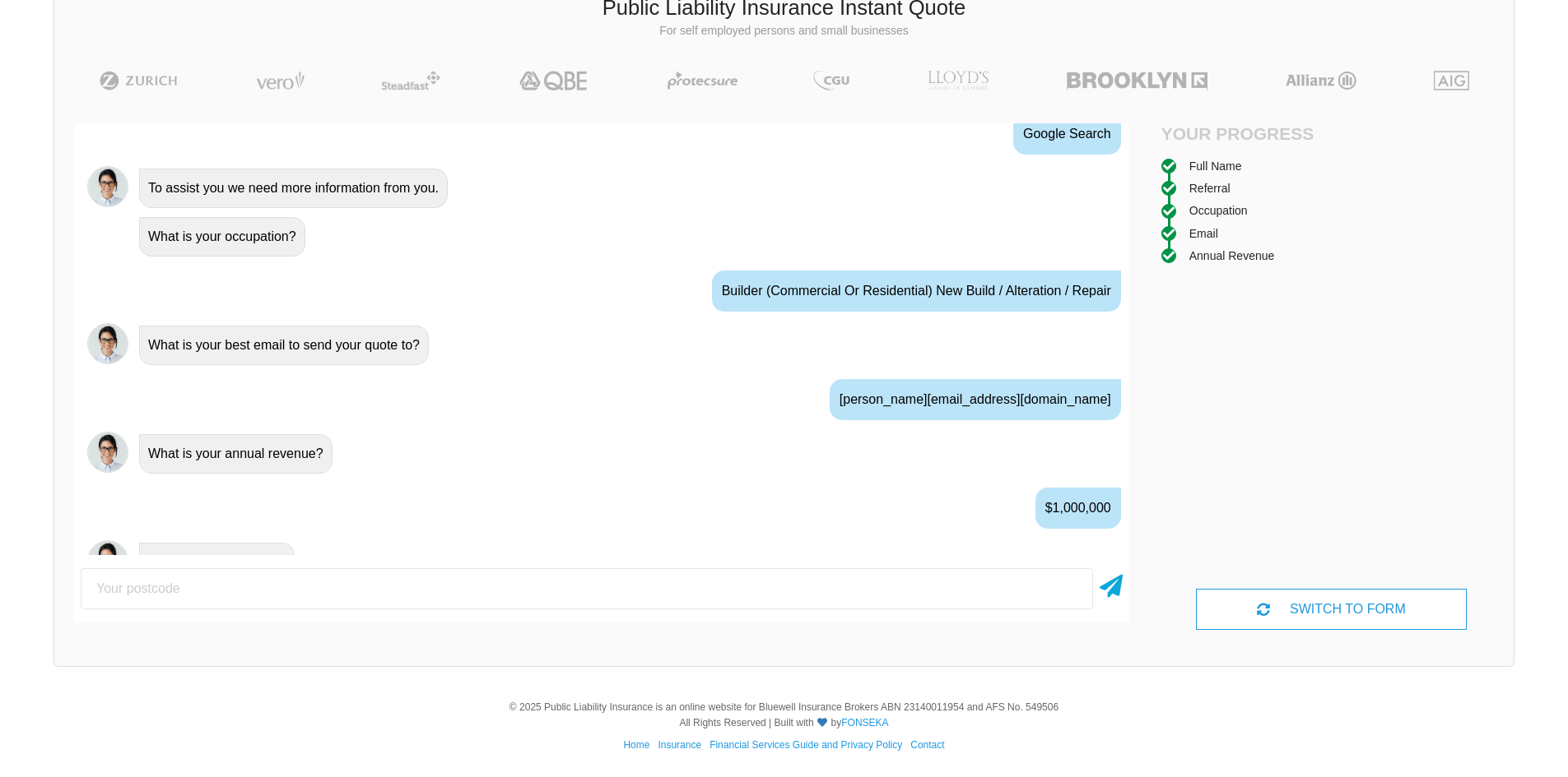
scroll to position [890, 0]
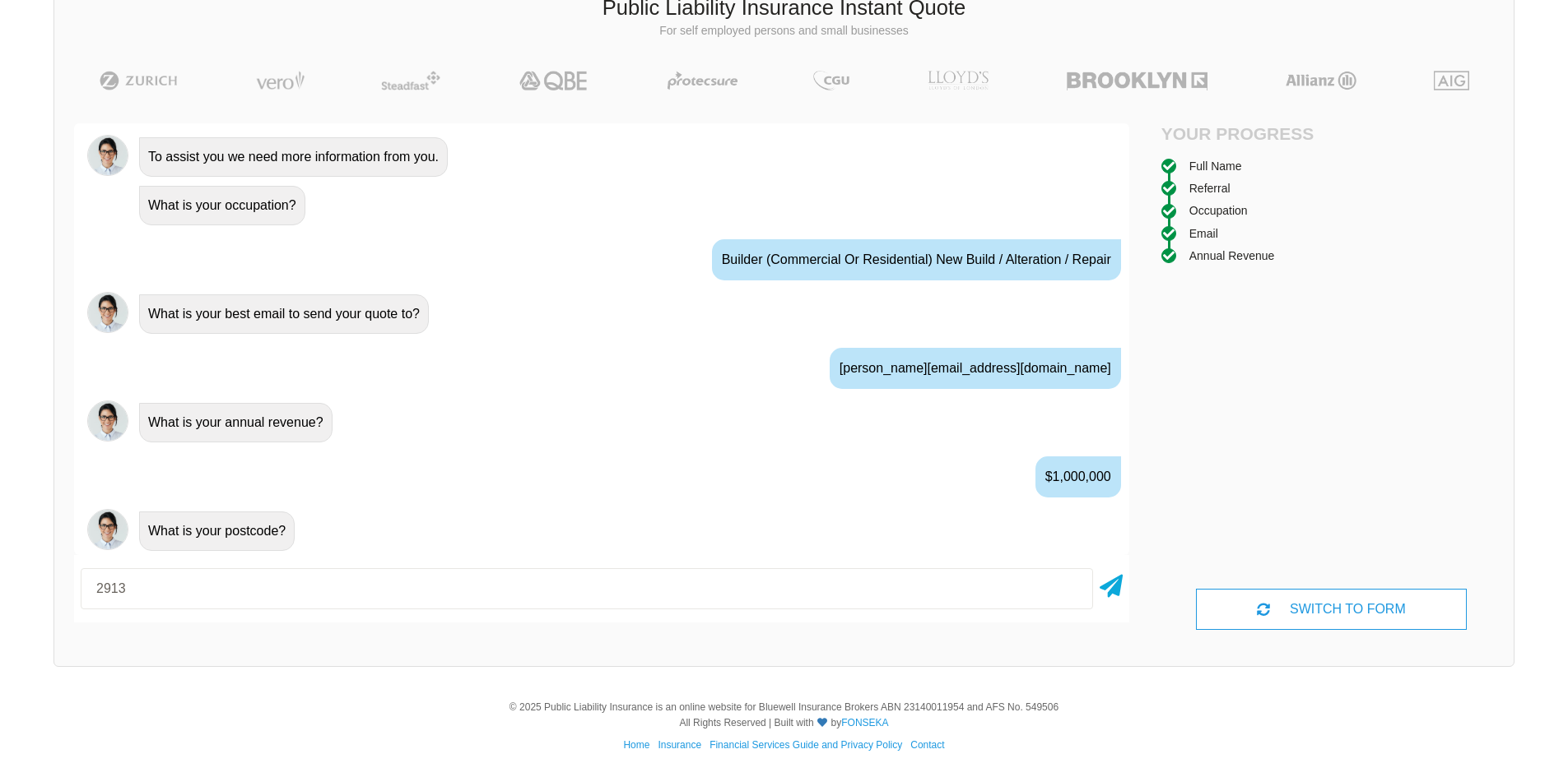
type input "2913"
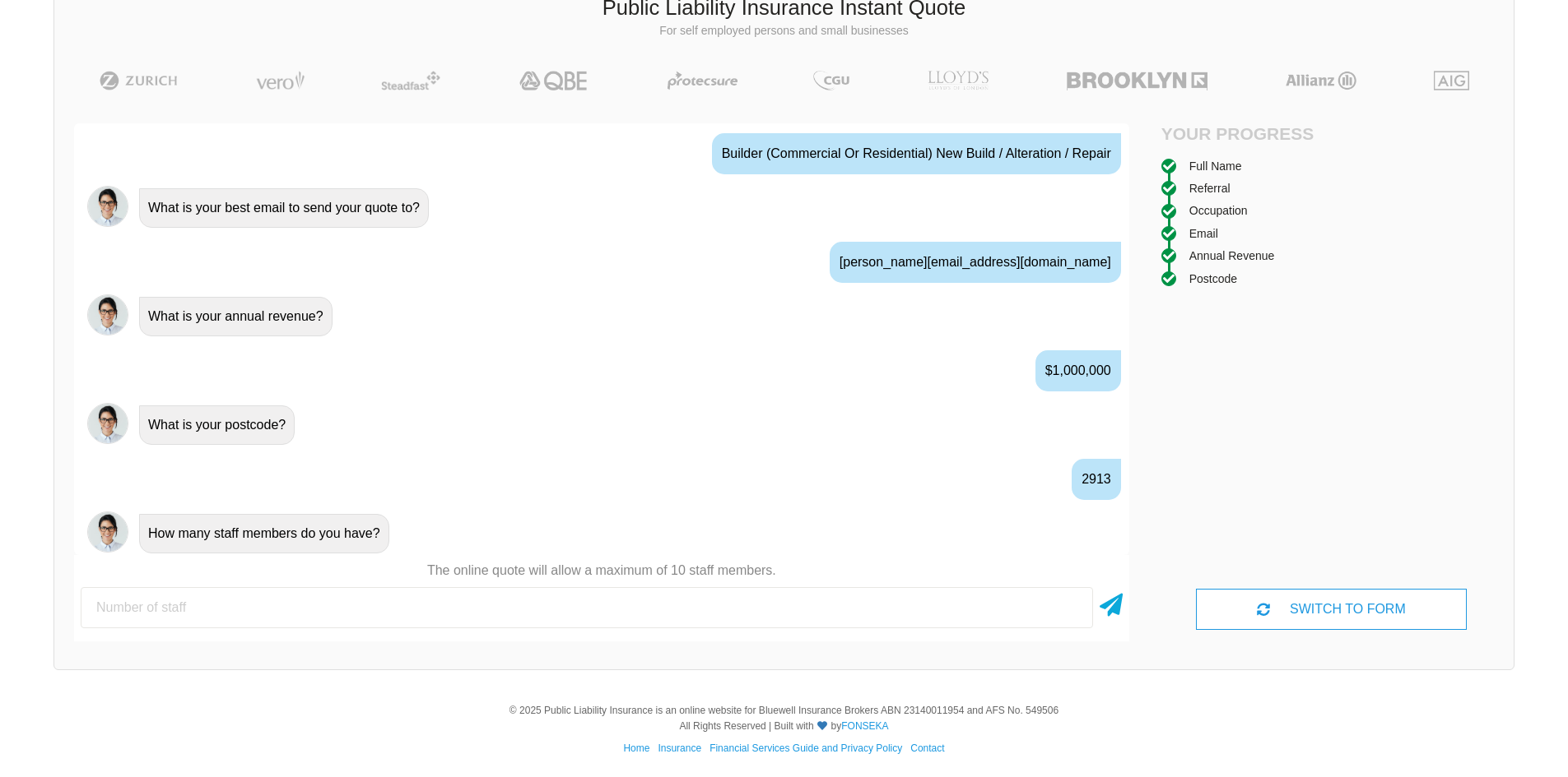
scroll to position [999, 0]
type input "1"
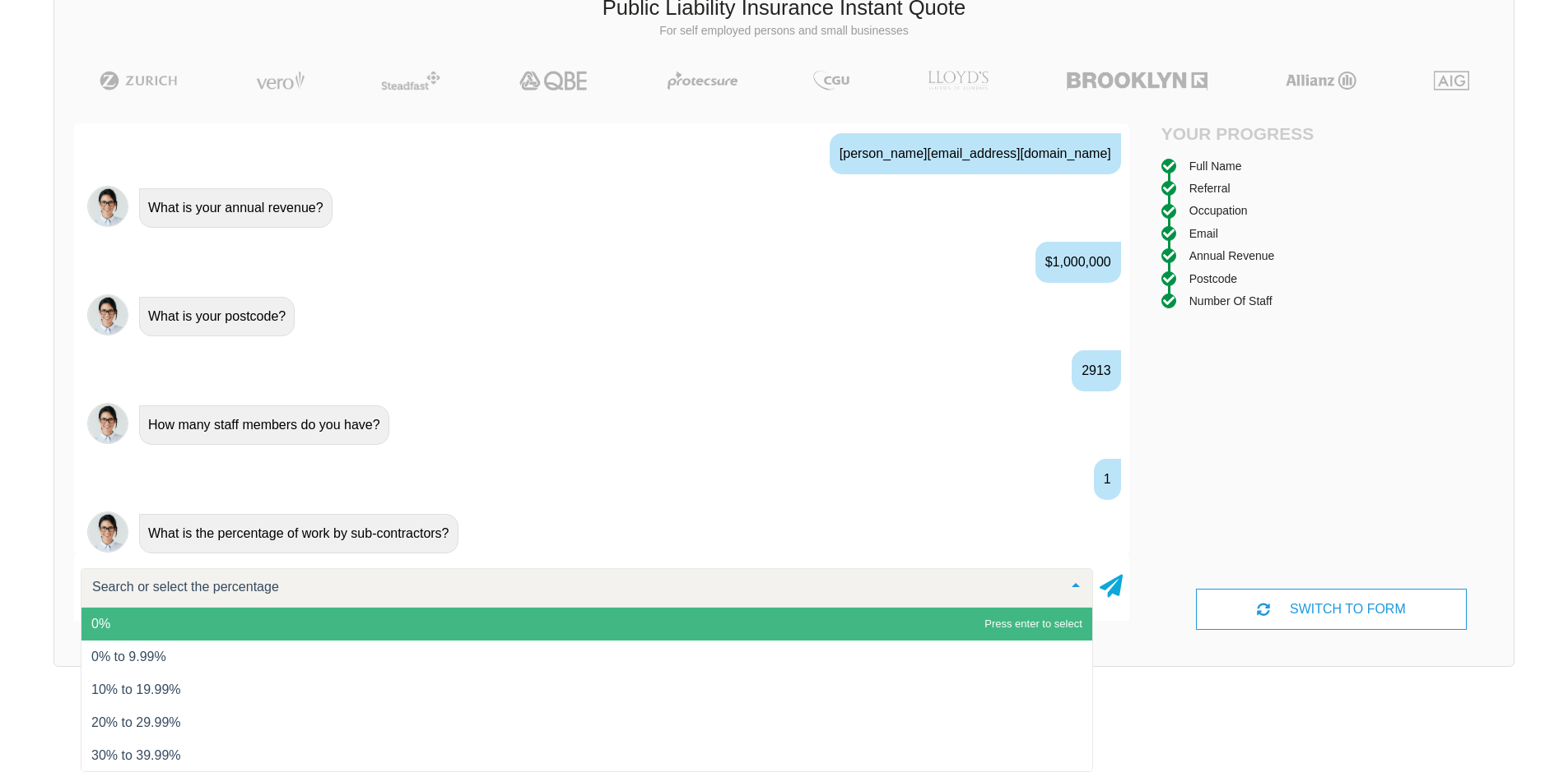
scroll to position [1107, 0]
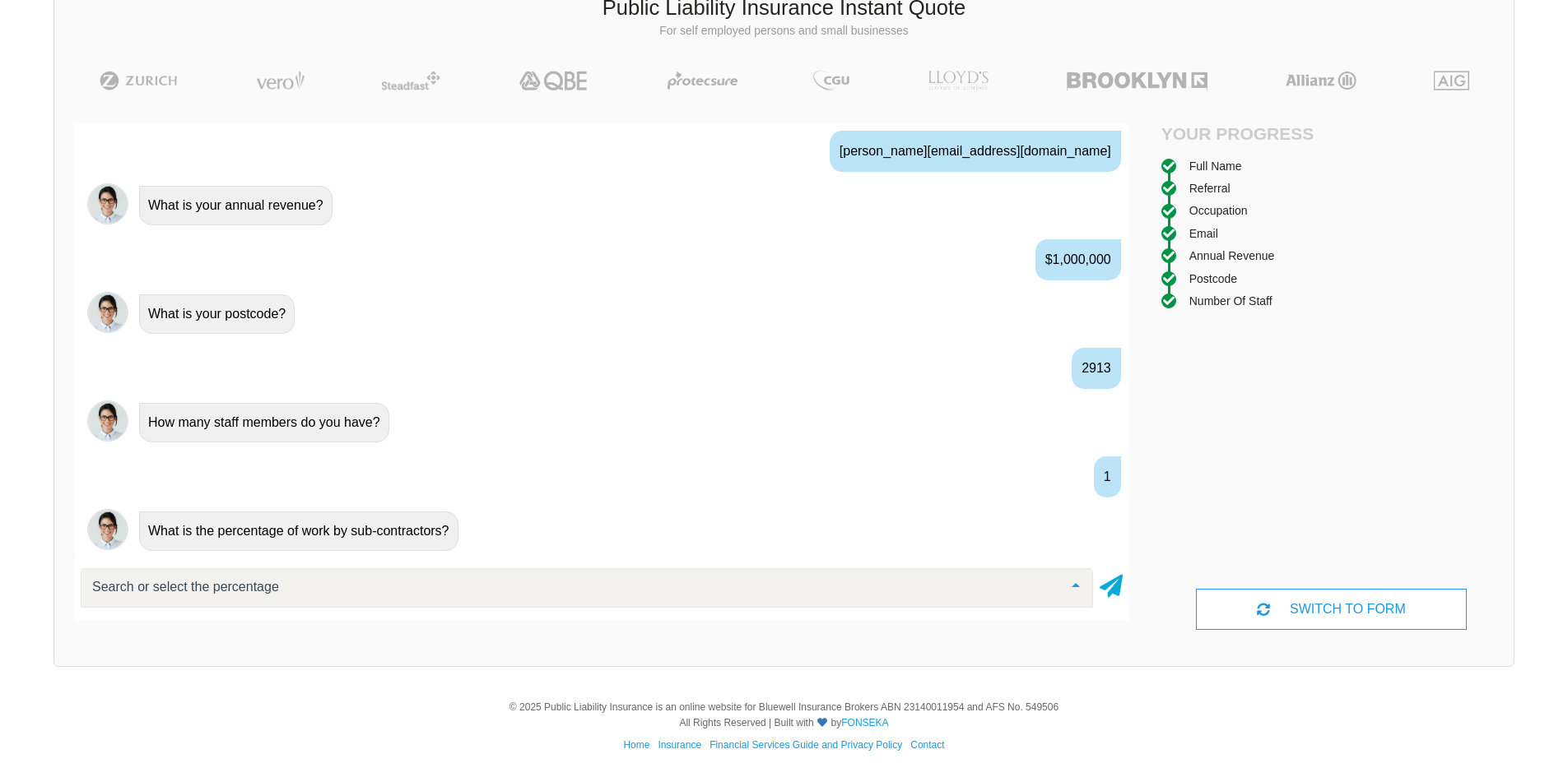
click at [386, 589] on div at bounding box center [587, 588] width 1012 height 39
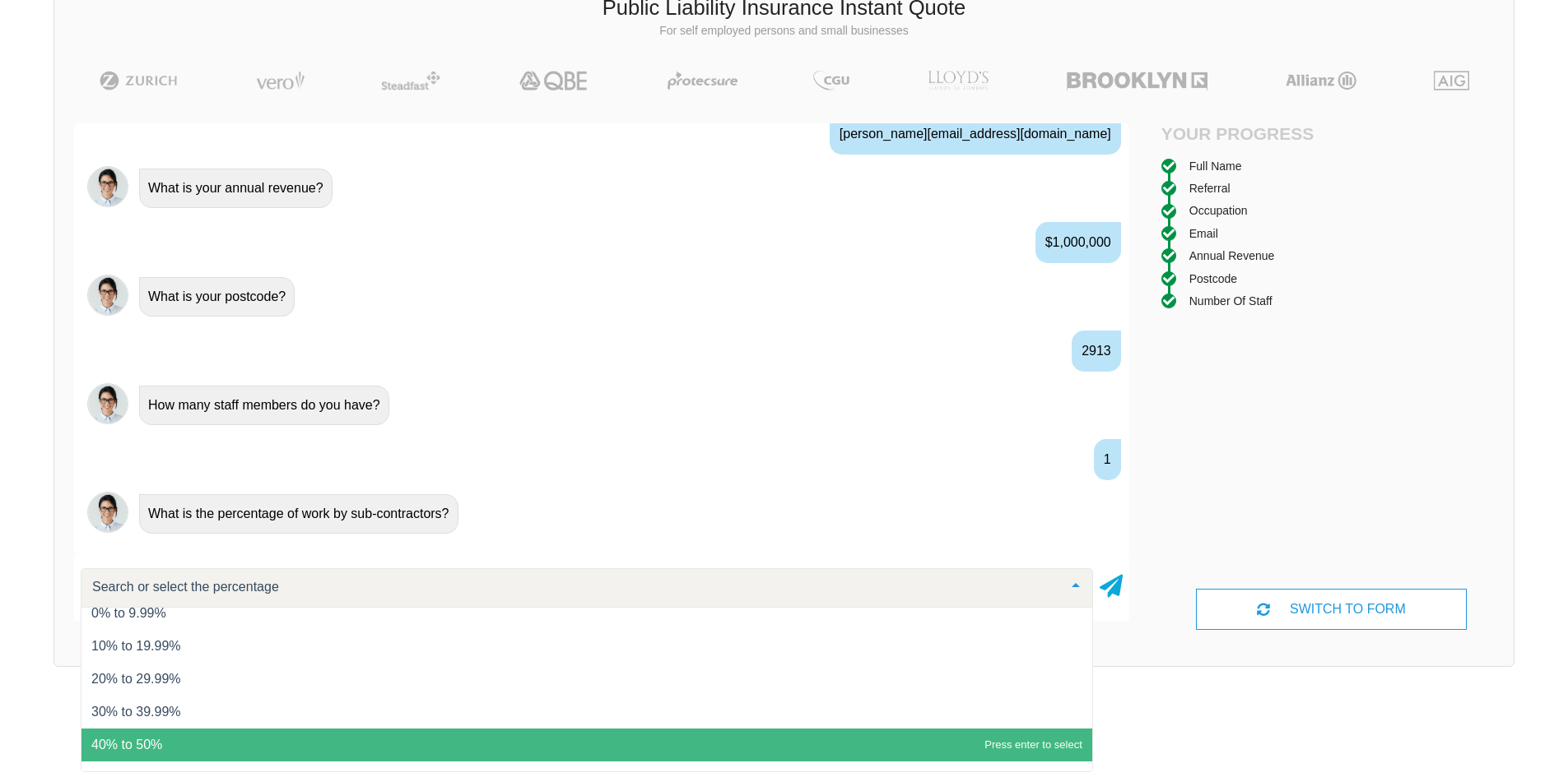
scroll to position [67, 0]
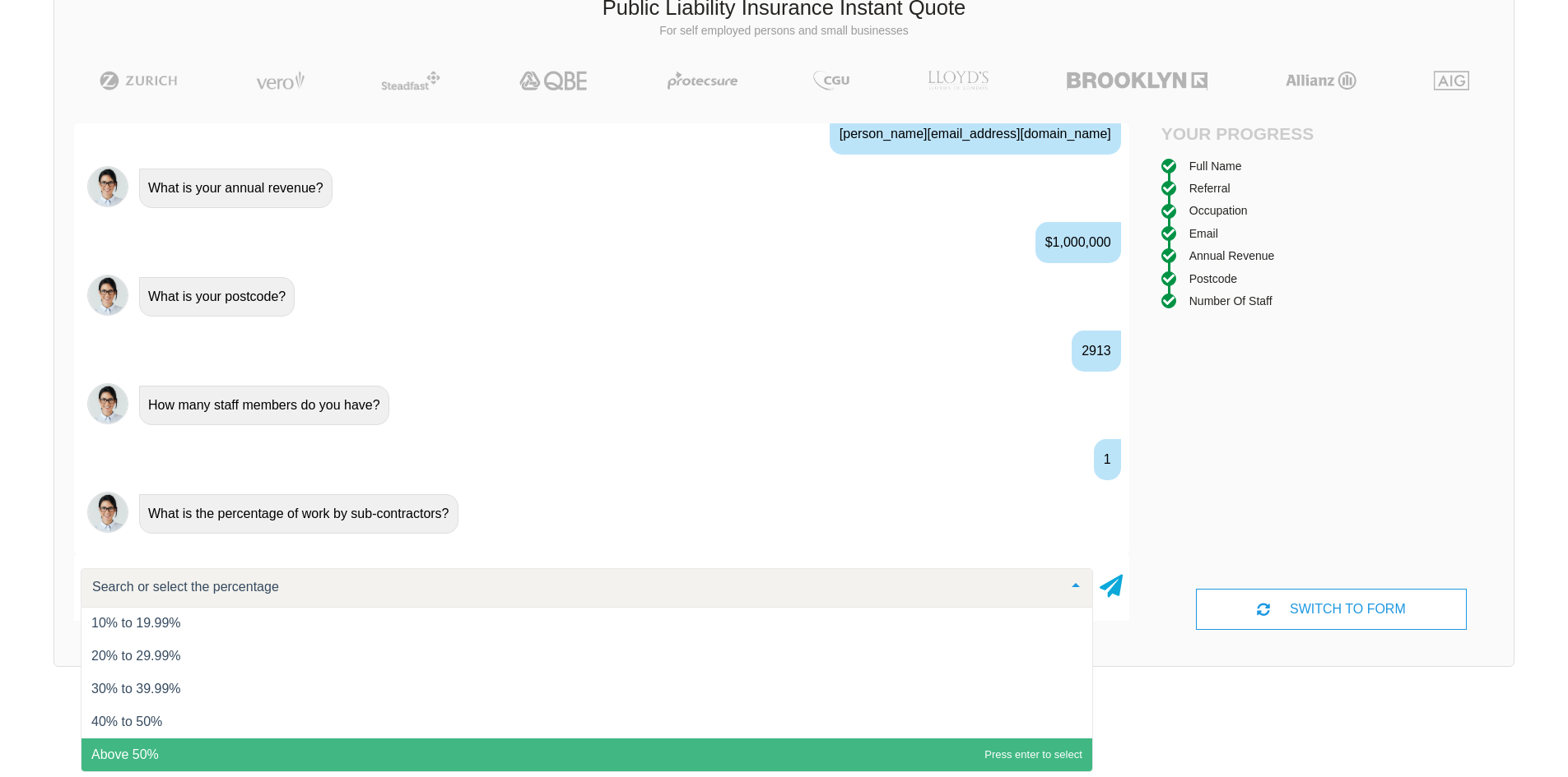
click at [214, 750] on span "Above 50%" at bounding box center [587, 754] width 1011 height 33
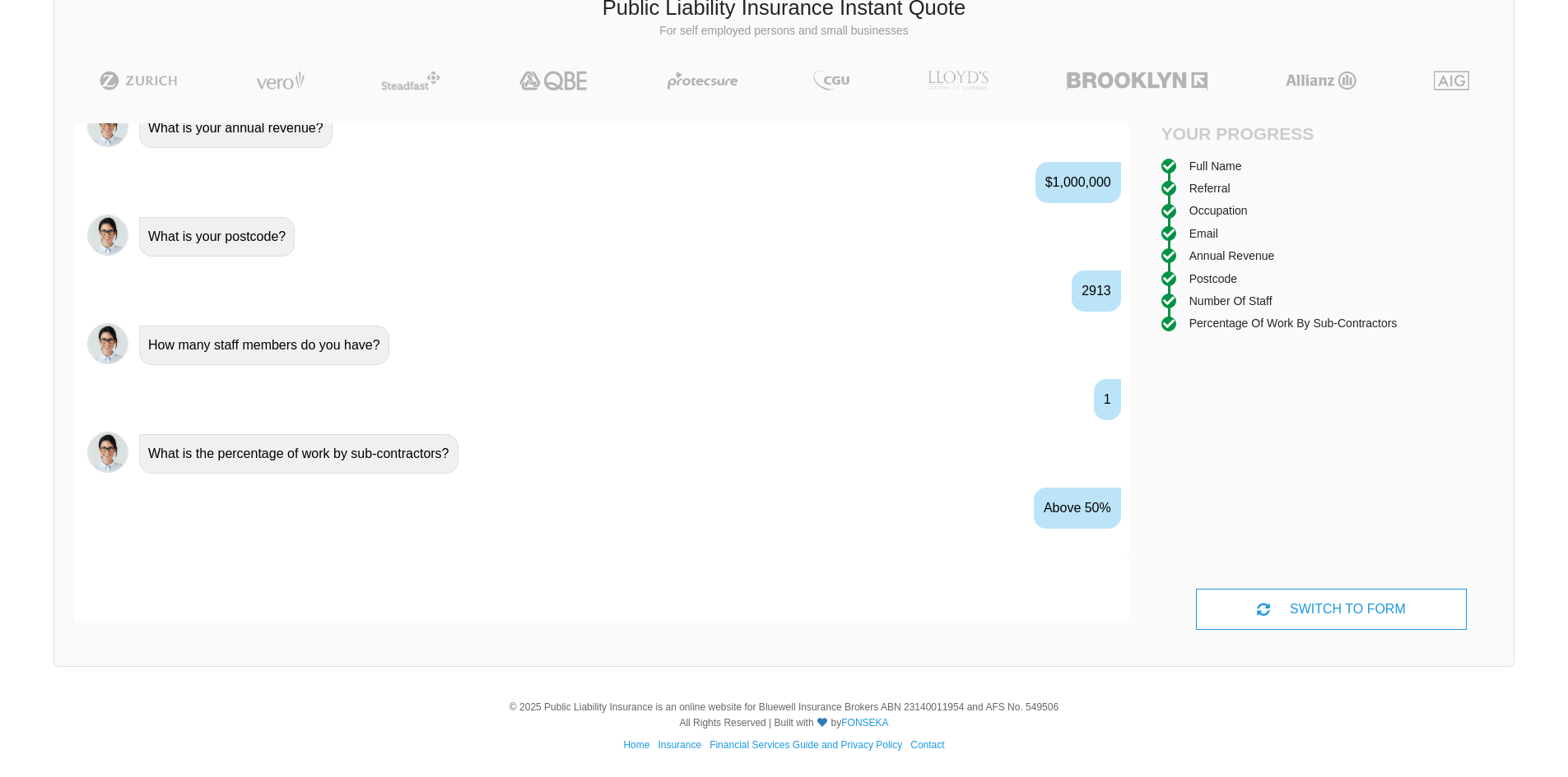
scroll to position [1216, 0]
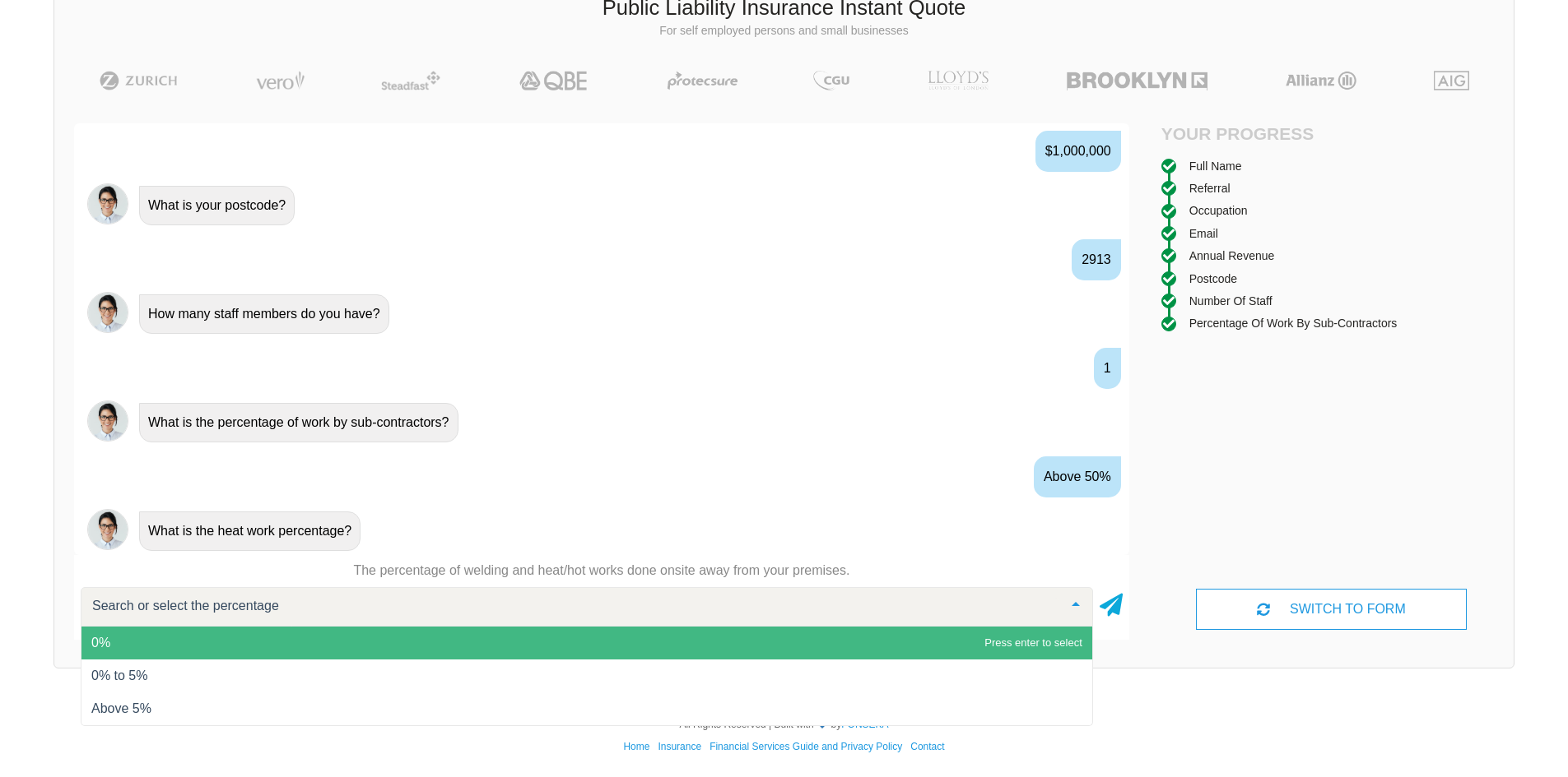
click at [262, 538] on div "What is the heat work percentage?" at bounding box center [250, 532] width 222 height 39
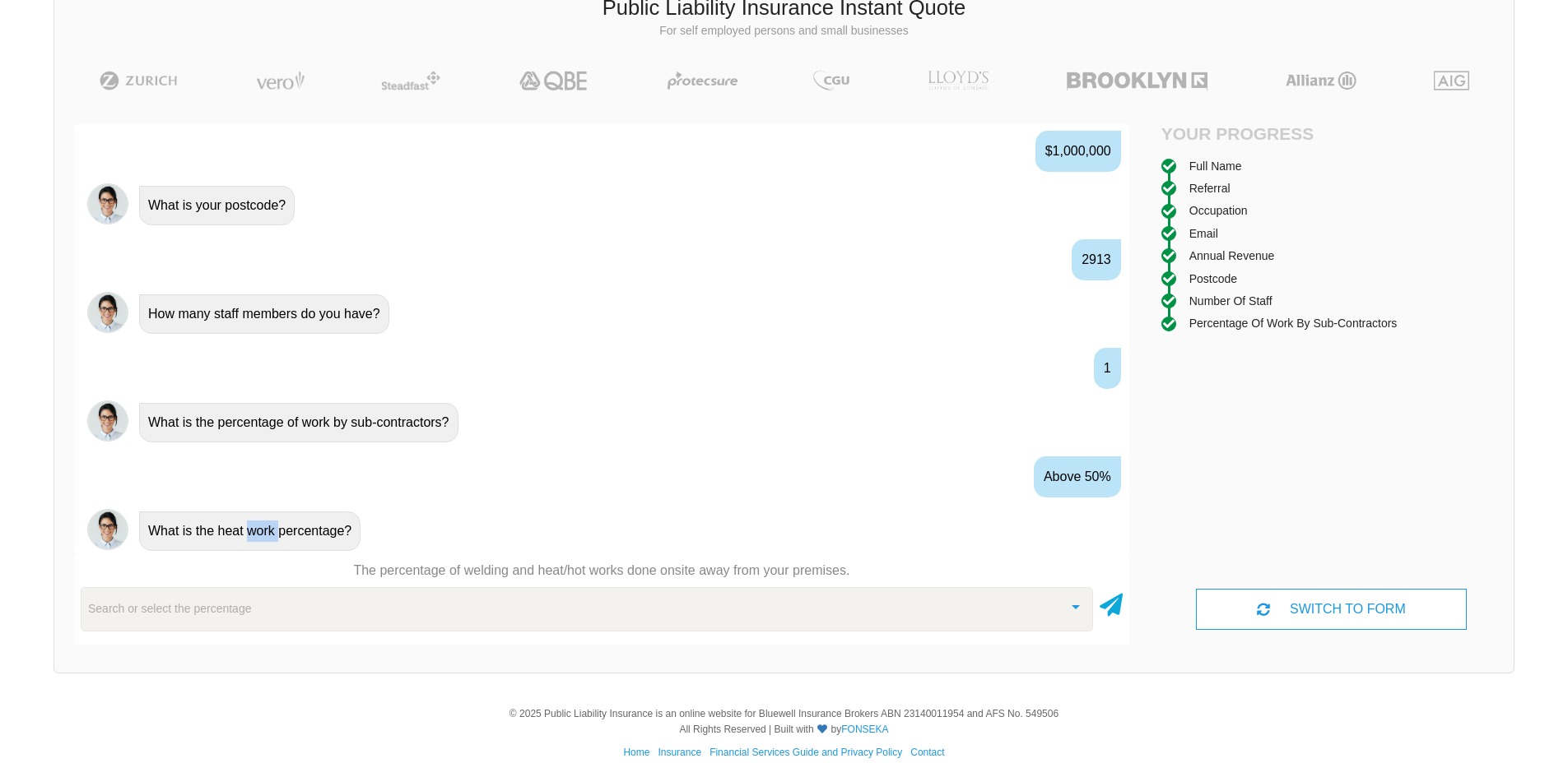
click at [262, 538] on div "What is the heat work percentage?" at bounding box center [250, 532] width 222 height 39
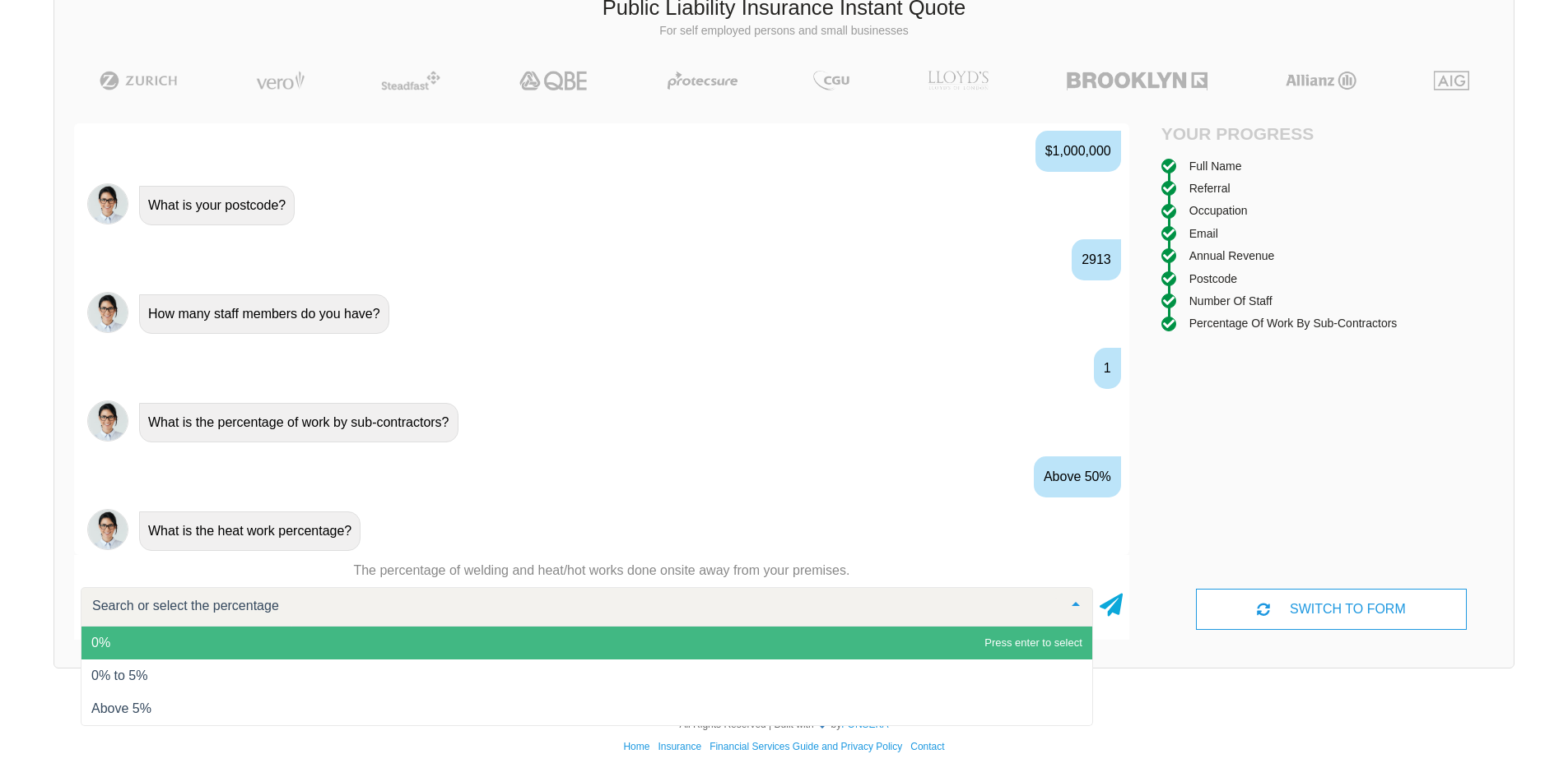
click at [255, 615] on div at bounding box center [587, 607] width 1012 height 39
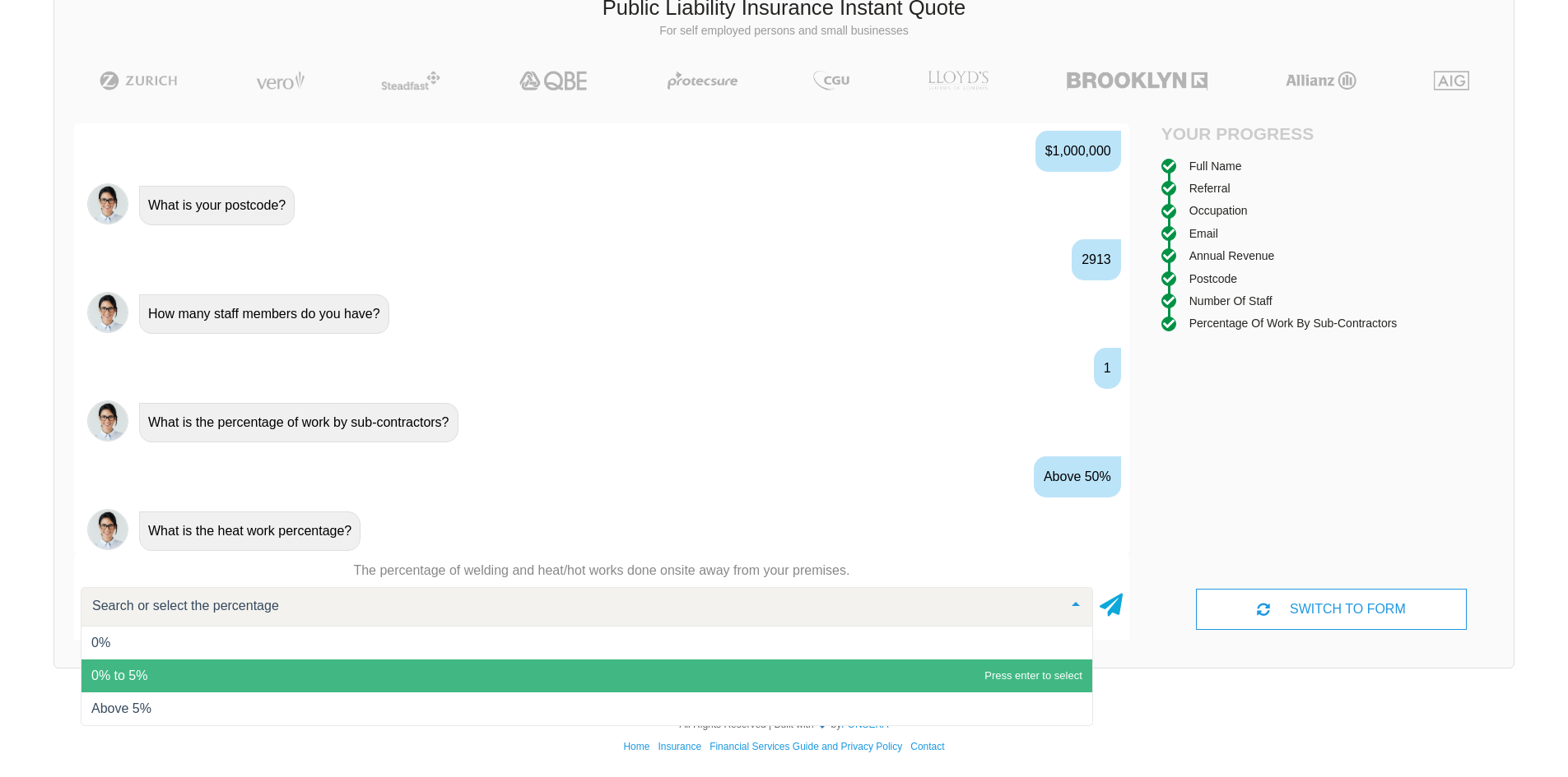
click at [176, 675] on span "0% to 5%" at bounding box center [587, 676] width 1011 height 33
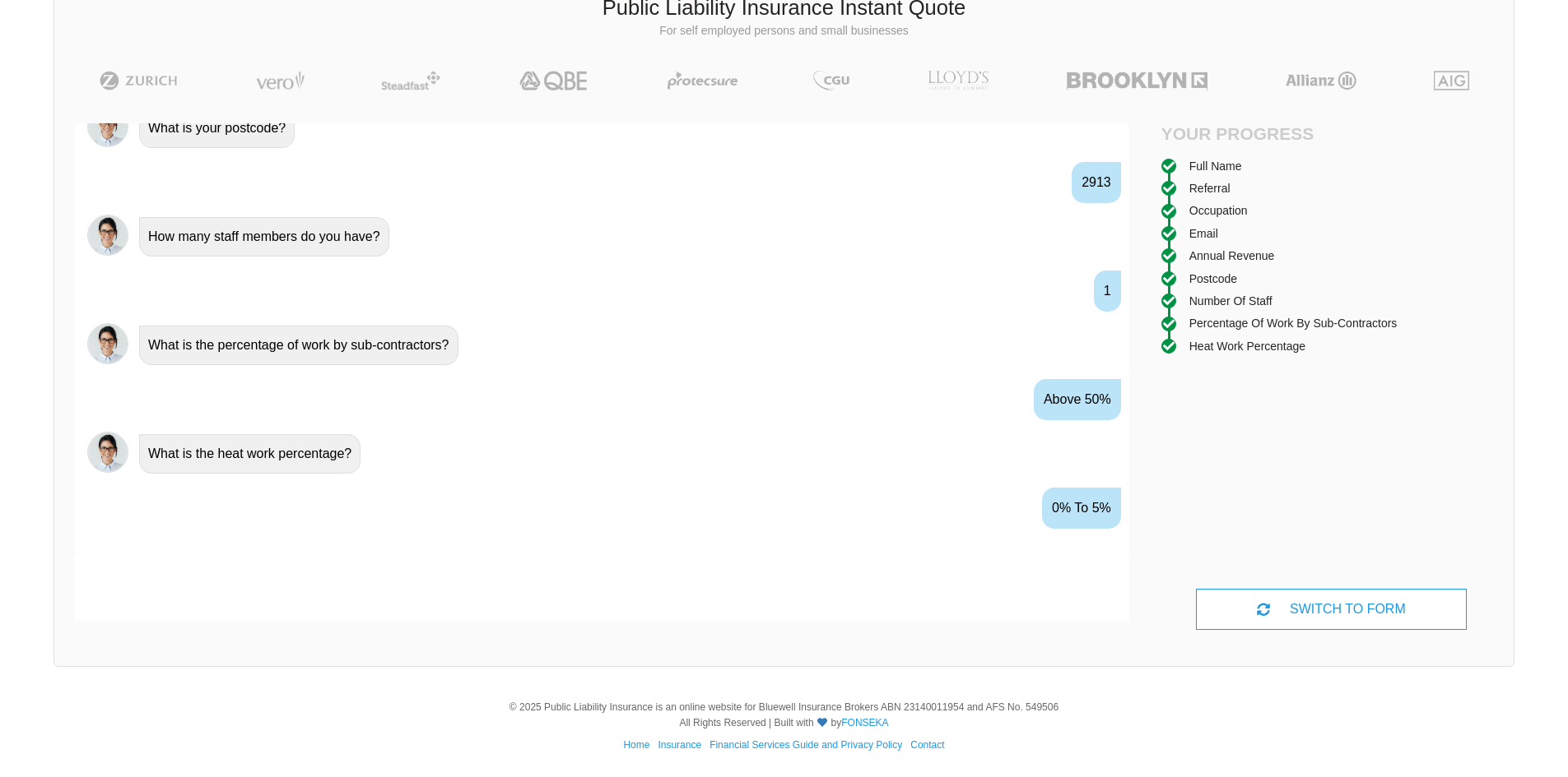
scroll to position [1325, 0]
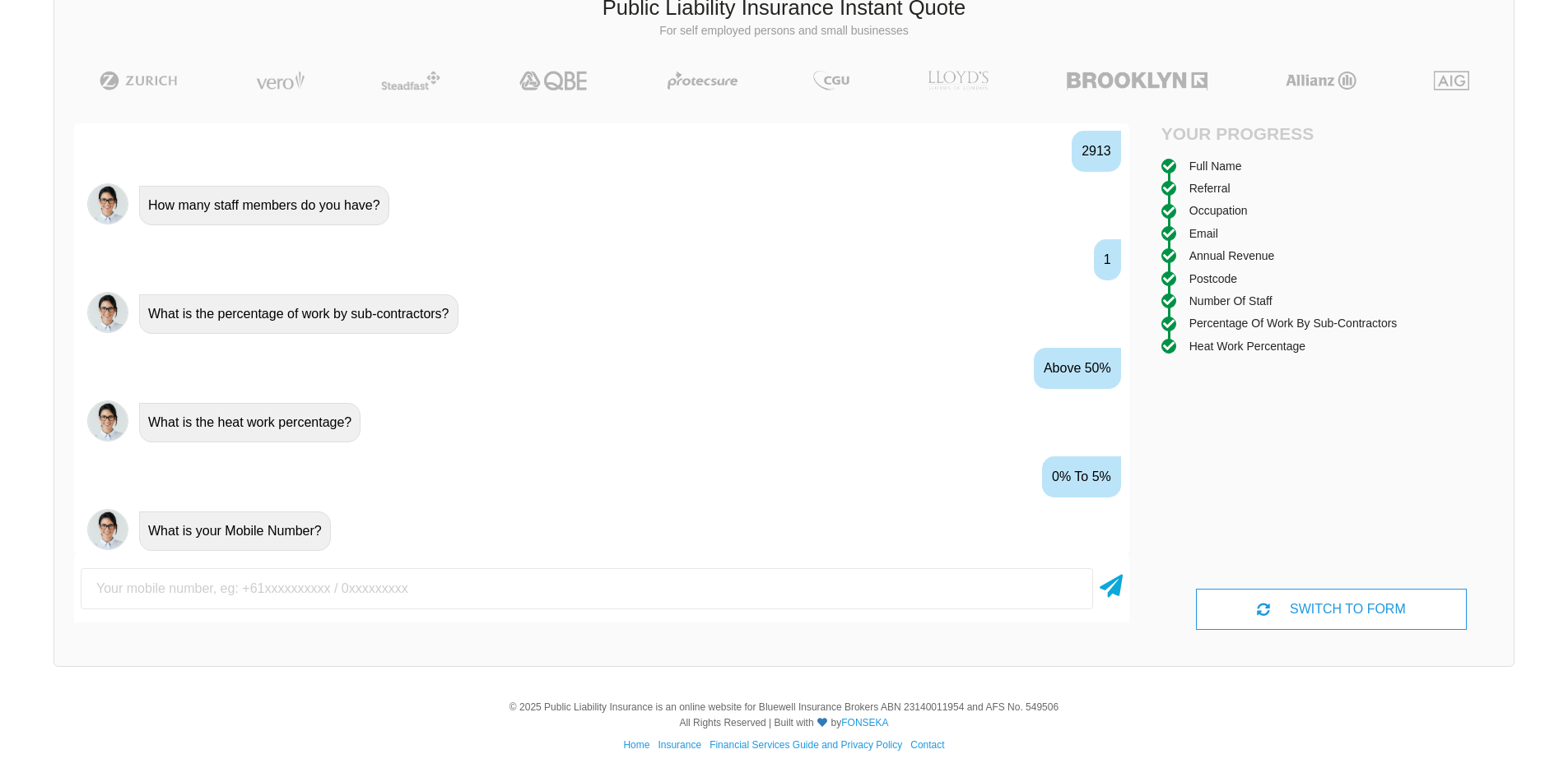
click at [229, 583] on input "text" at bounding box center [587, 589] width 1012 height 41
type input "0452199914"
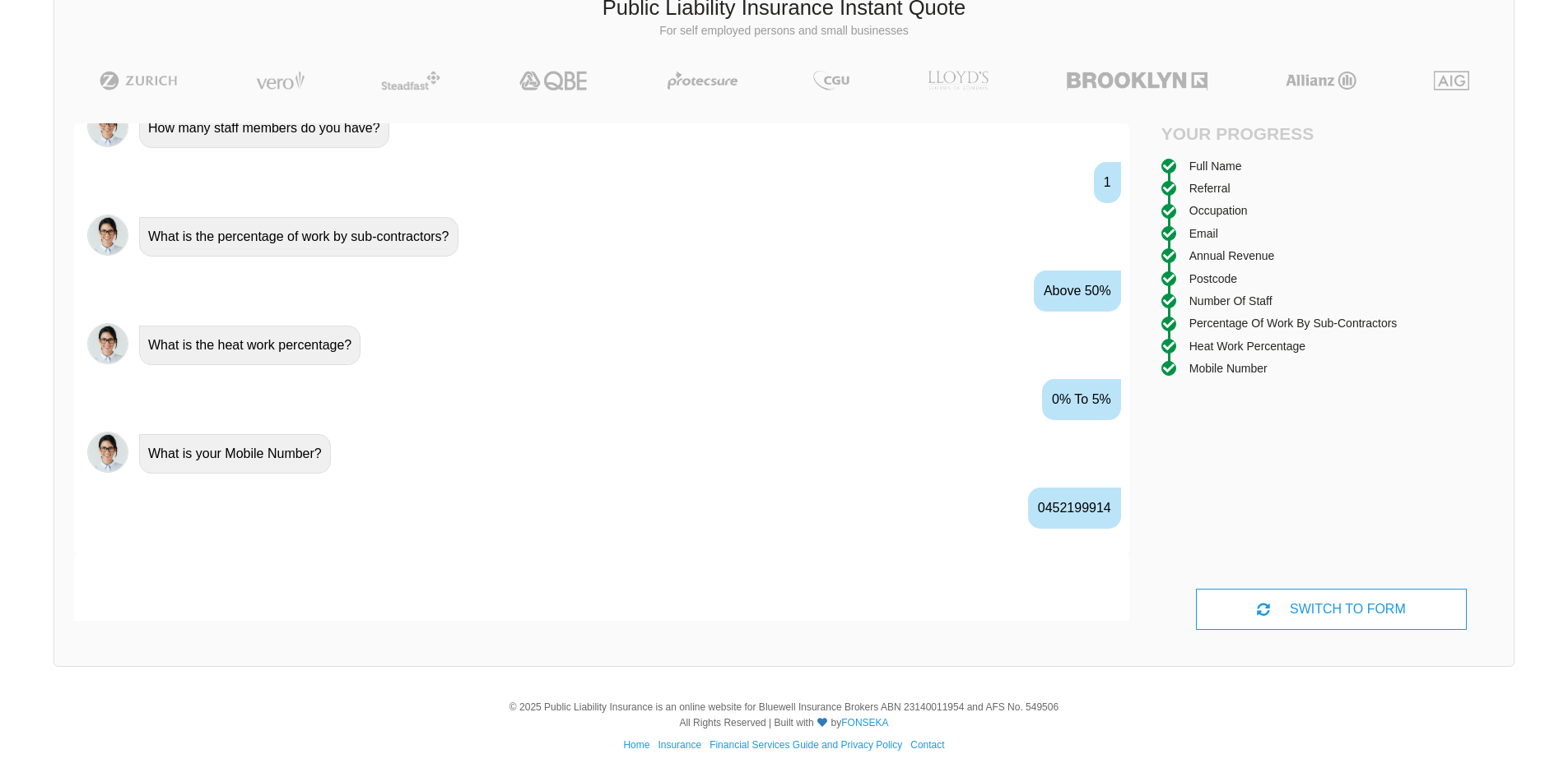
scroll to position [1433, 0]
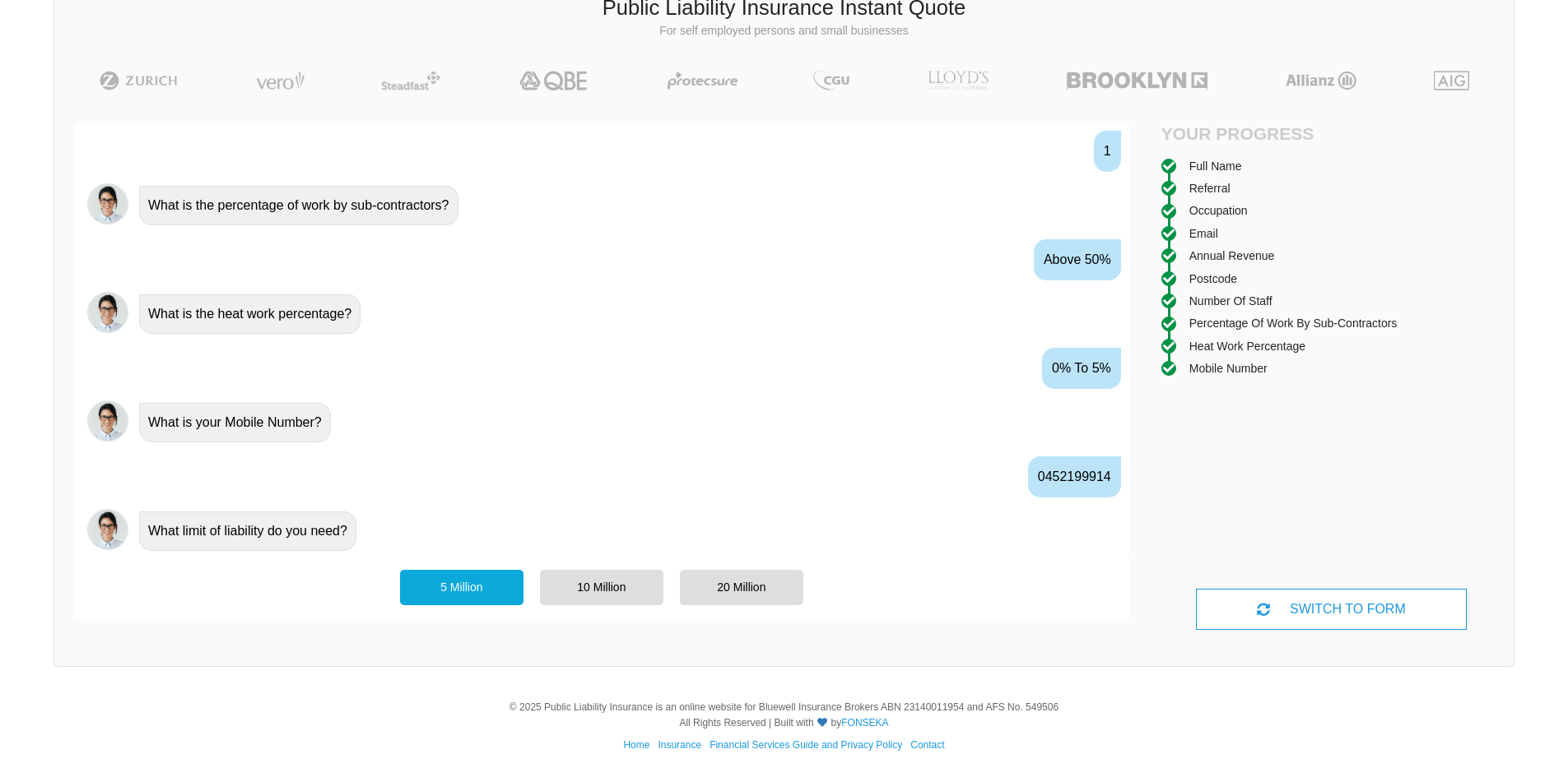
click at [473, 592] on div "5 Million" at bounding box center [461, 587] width 123 height 35
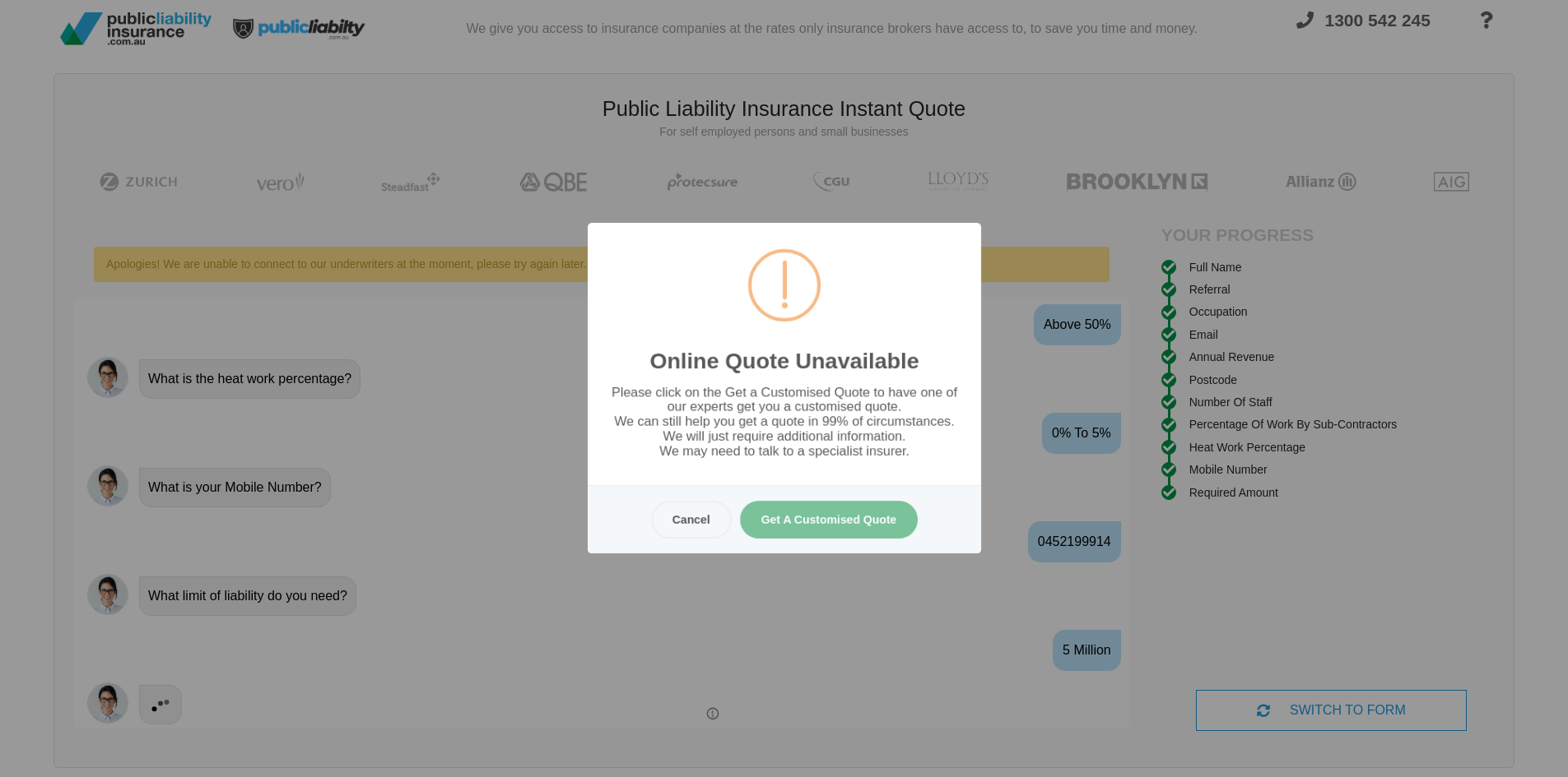
scroll to position [0, 0]
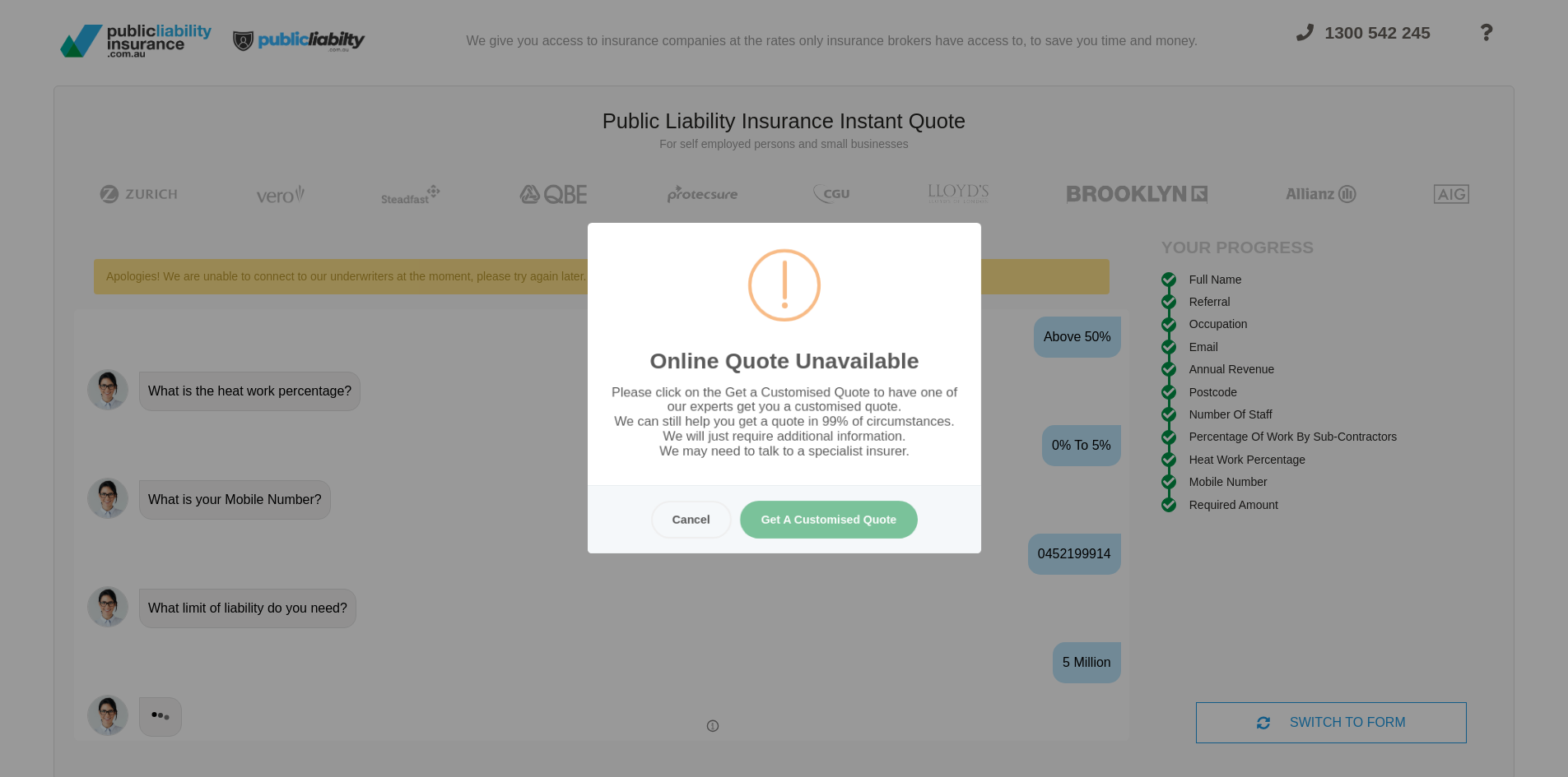
click at [842, 519] on button "Get A Customised Quote" at bounding box center [828, 520] width 179 height 38
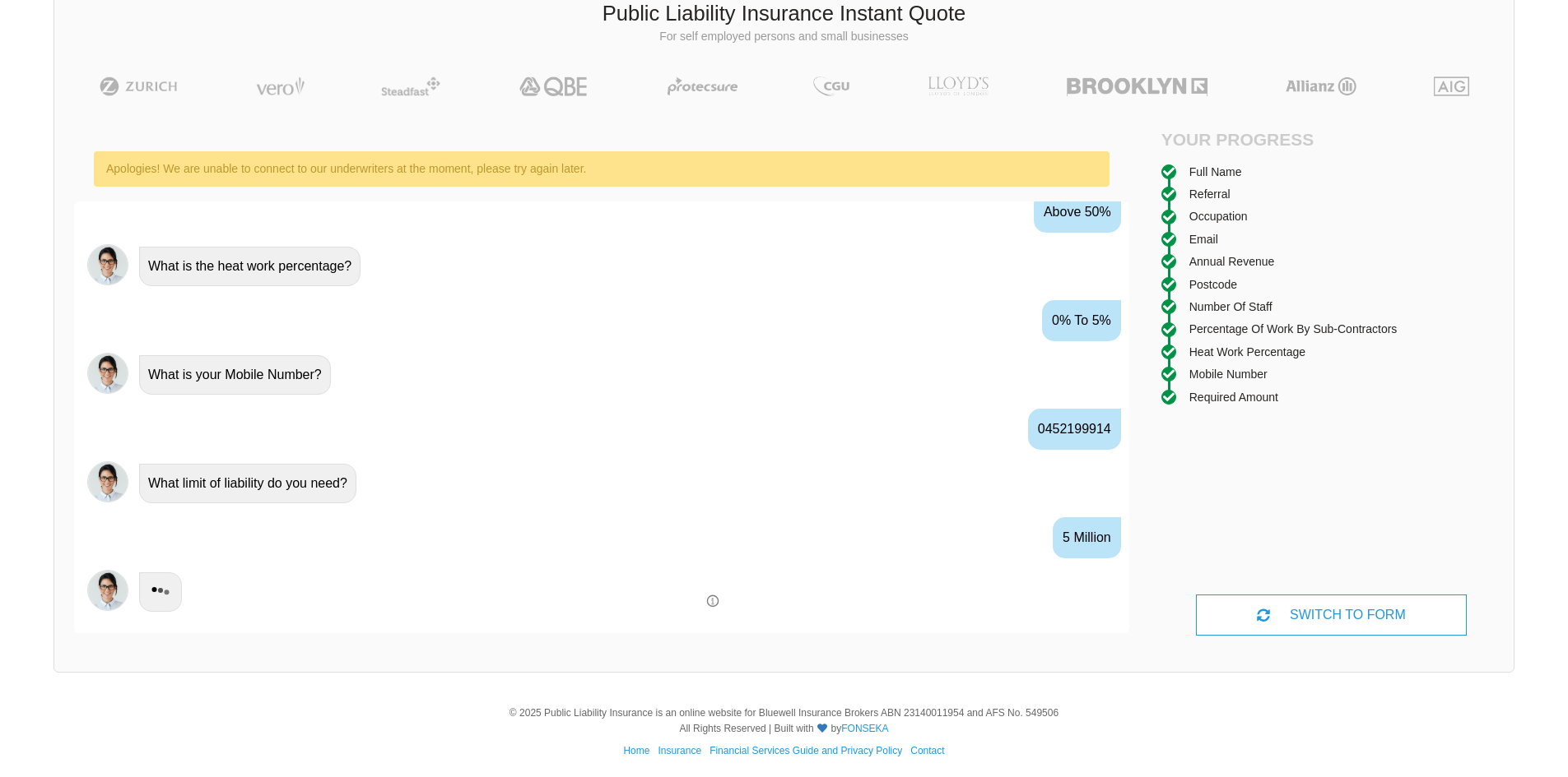
scroll to position [114, 0]
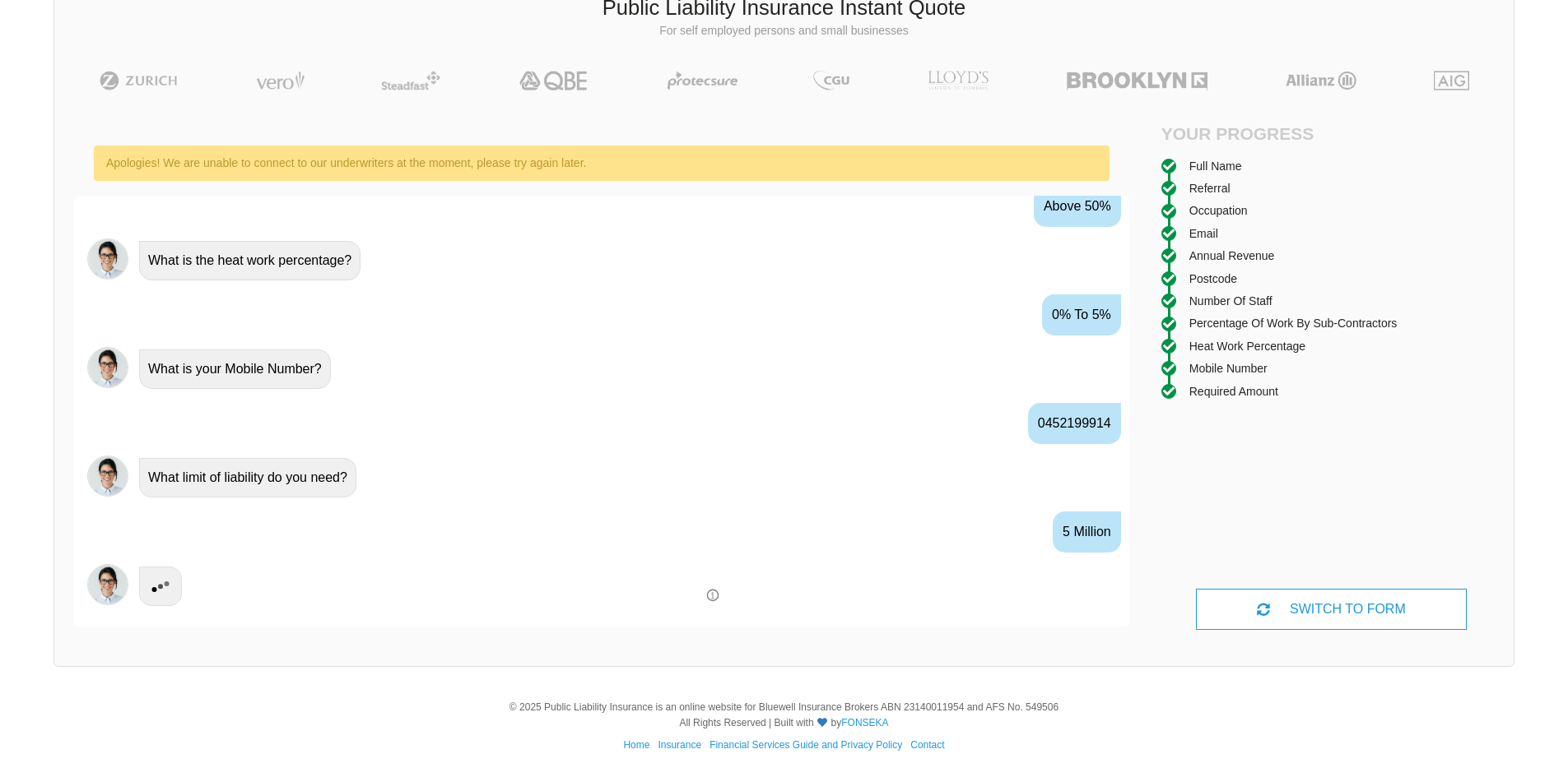
click at [711, 593] on span at bounding box center [713, 596] width 11 height 11
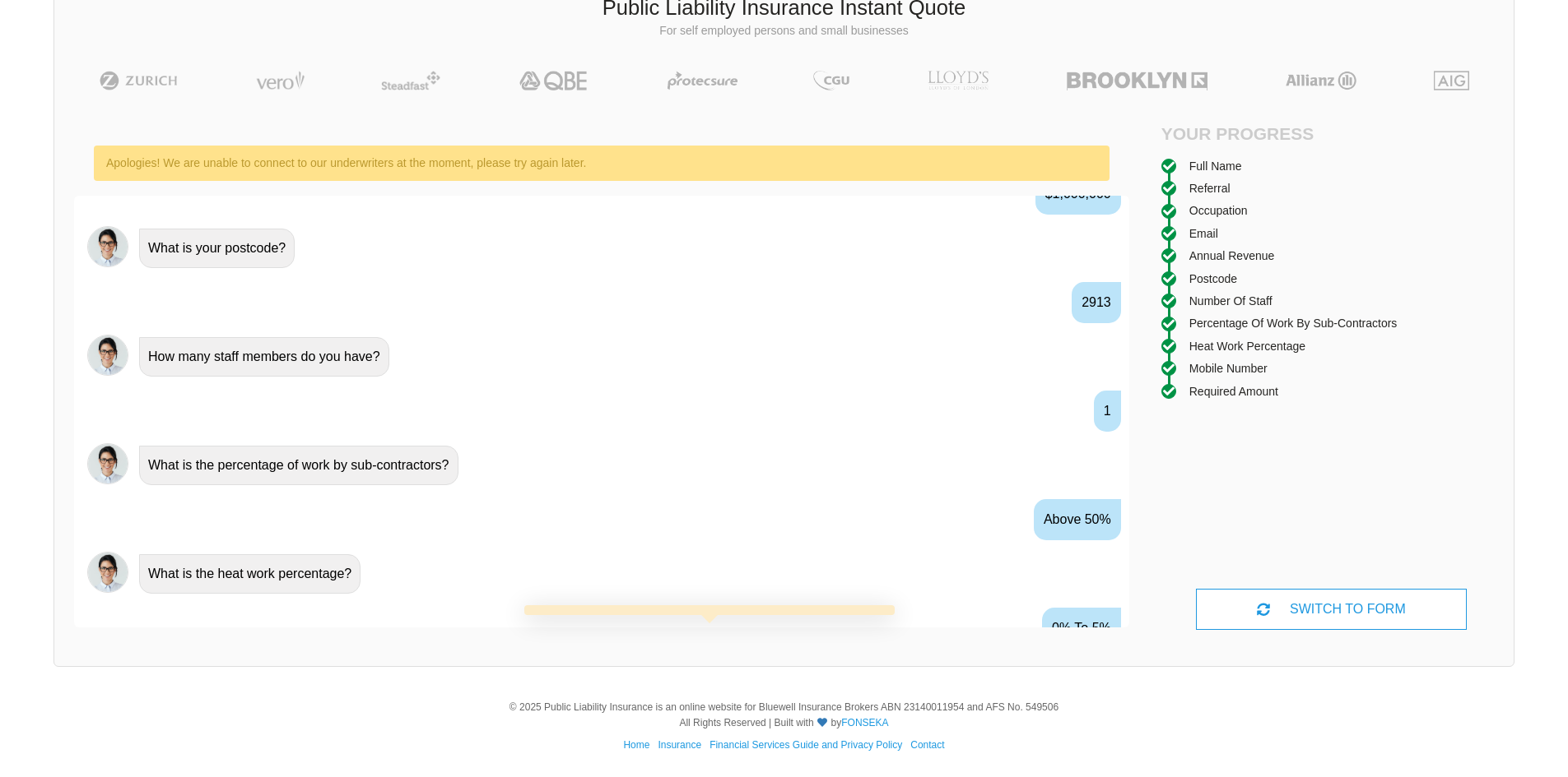
scroll to position [1559, 0]
